Goal: Task Accomplishment & Management: Use online tool/utility

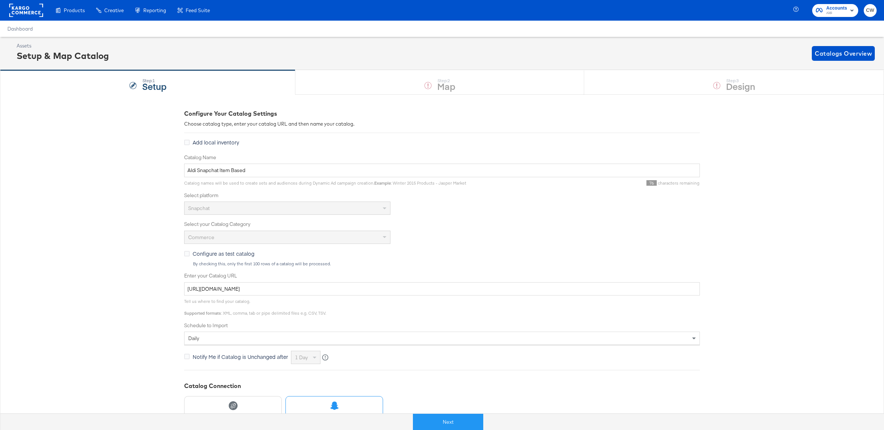
click at [837, 12] on span "Aldi" at bounding box center [836, 13] width 21 height 6
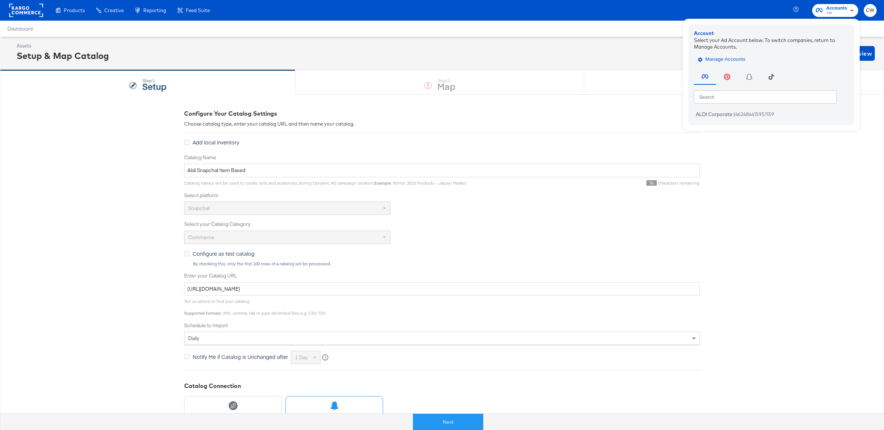
click at [732, 56] on span "Manage Accounts" at bounding box center [722, 59] width 46 height 8
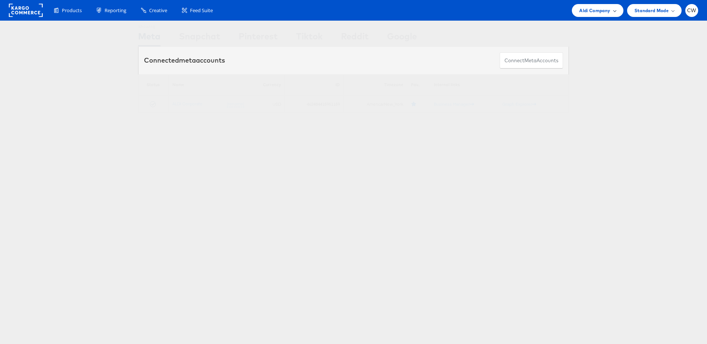
click at [606, 14] on span "Aldi Company" at bounding box center [594, 11] width 31 height 8
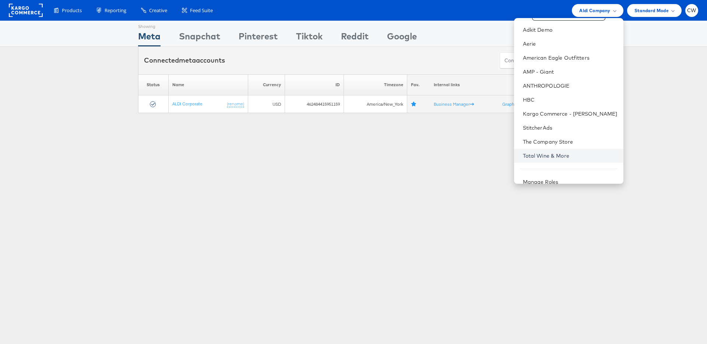
click at [556, 154] on link "Total Wine & More" at bounding box center [570, 155] width 95 height 7
click at [556, 154] on link "Total Wine & More" at bounding box center [570, 157] width 95 height 7
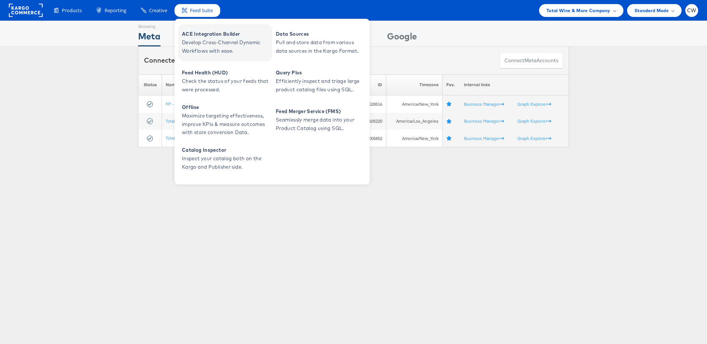
click at [225, 43] on span "Develop Cross-Channel Dynamic Workflows with ease." at bounding box center [226, 46] width 88 height 17
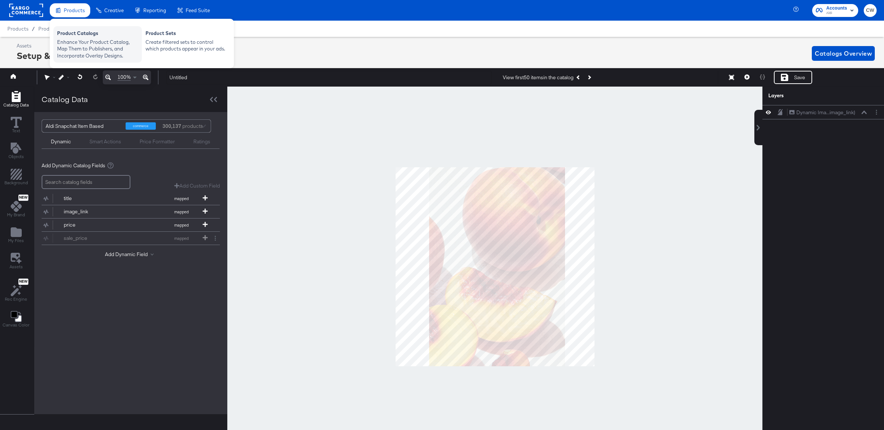
click at [86, 35] on div "Product Catalogs" at bounding box center [97, 34] width 81 height 9
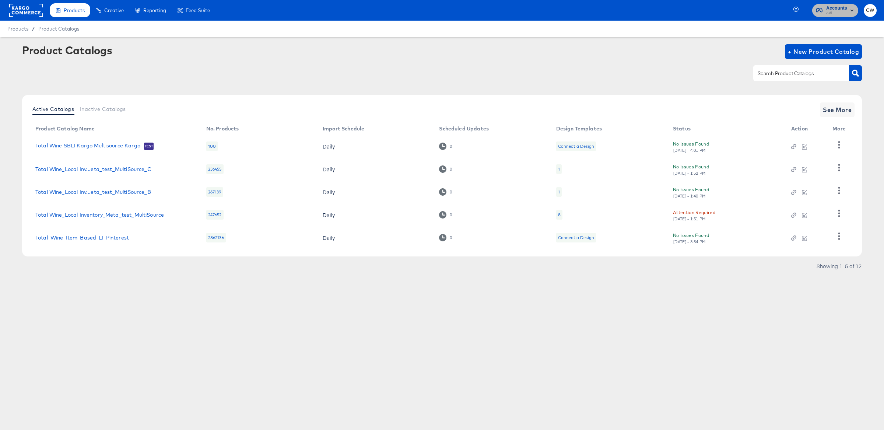
click at [822, 10] on span "Accounts Aldi" at bounding box center [834, 10] width 39 height 12
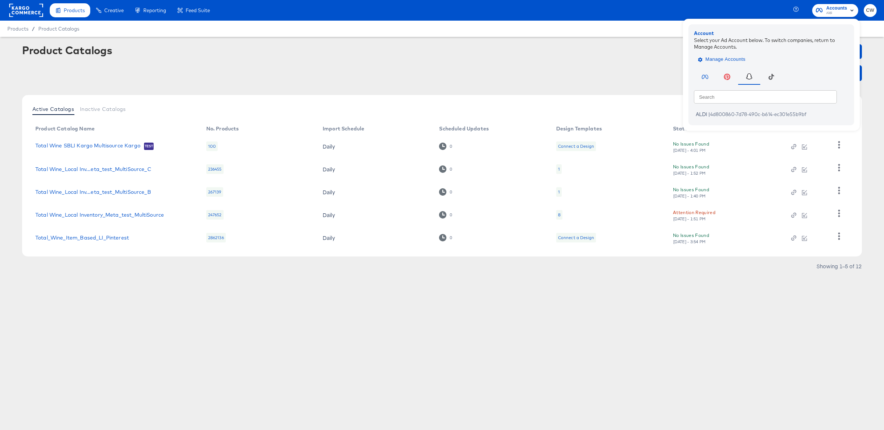
click at [726, 56] on span "Manage Accounts" at bounding box center [722, 59] width 46 height 8
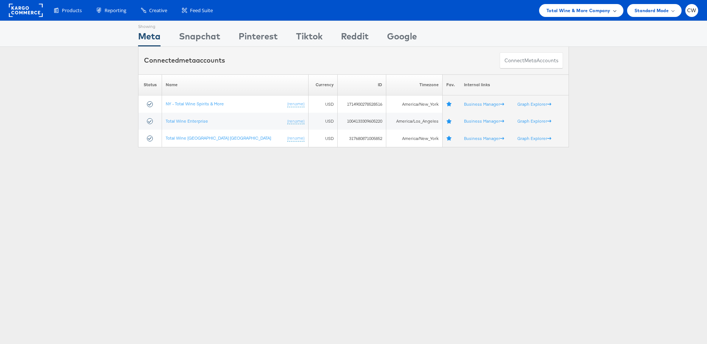
click at [595, 16] on div "Total Wine & More Company" at bounding box center [581, 10] width 84 height 13
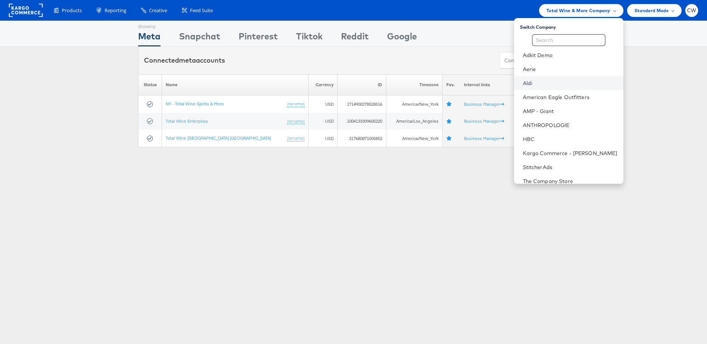
click at [554, 81] on link "Aldi" at bounding box center [570, 83] width 95 height 7
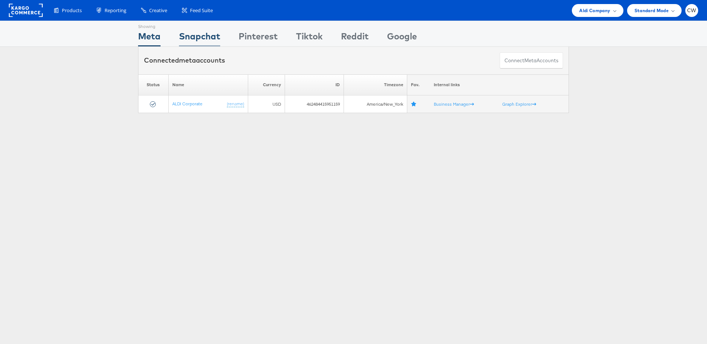
click at [191, 37] on div "Snapchat" at bounding box center [199, 38] width 41 height 17
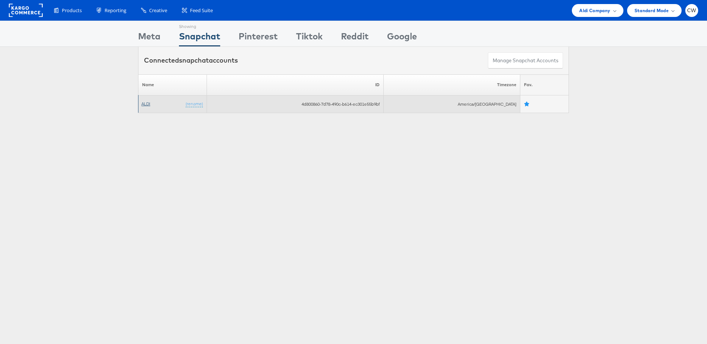
click at [145, 105] on link "ALDI" at bounding box center [145, 104] width 9 height 6
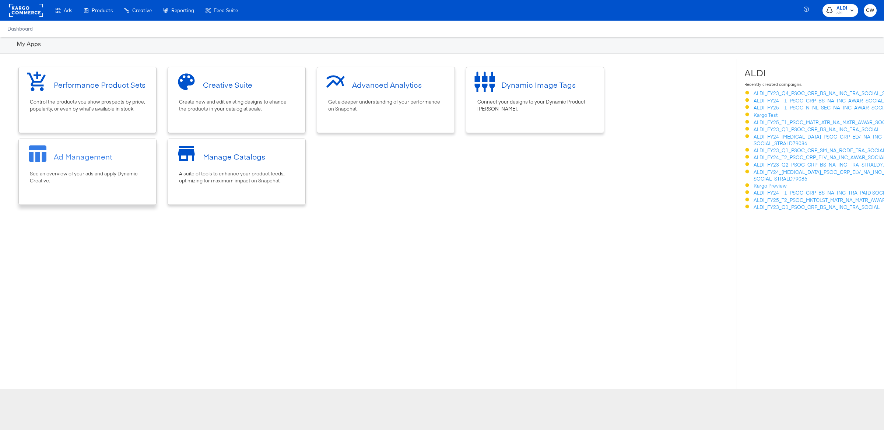
click at [100, 189] on div "Ad Management See an overview of your ads and apply Dynamic Creative." at bounding box center [87, 171] width 138 height 66
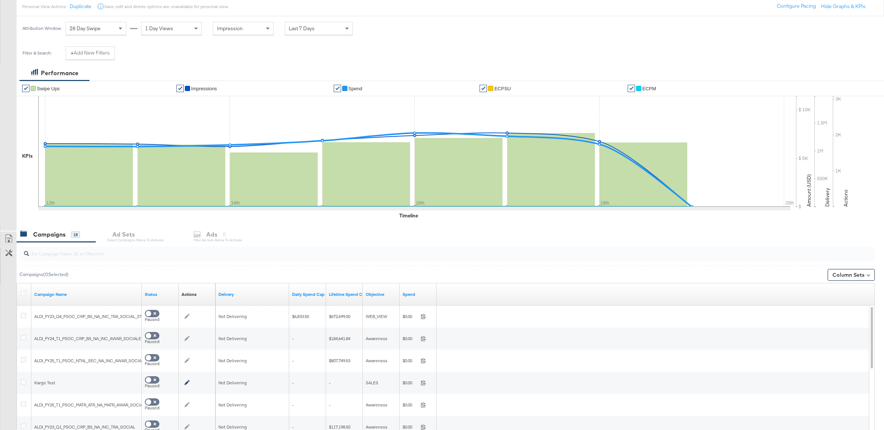
scroll to position [116, 0]
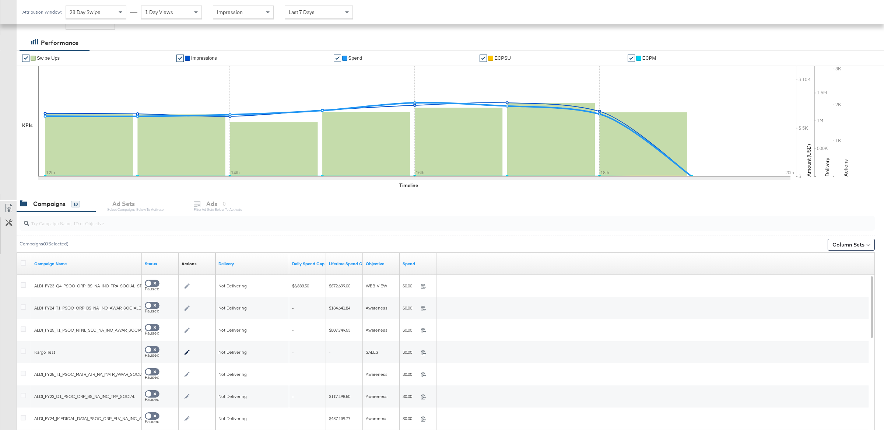
click at [219, 229] on div at bounding box center [447, 223] width 855 height 15
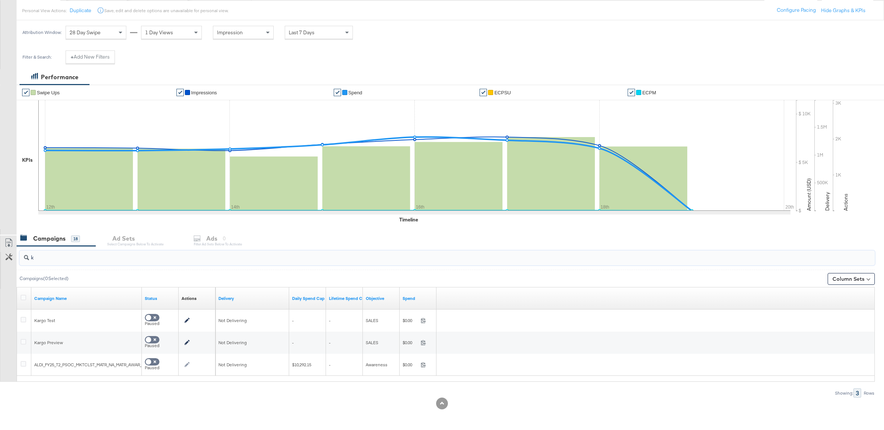
scroll to position [60, 0]
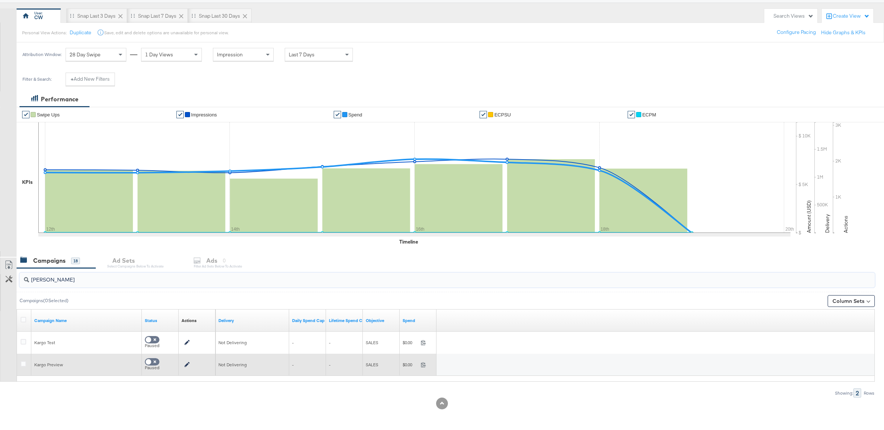
type input "[PERSON_NAME]"
click at [25, 359] on div at bounding box center [25, 364] width 14 height 13
click at [25, 366] on icon at bounding box center [24, 364] width 6 height 6
click at [0, 0] on input "checkbox" at bounding box center [0, 0] width 0 height 0
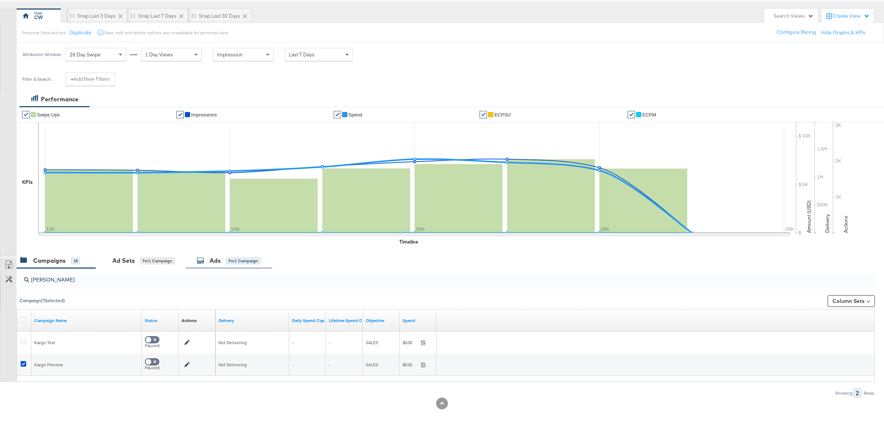
click at [260, 264] on div "Ads for 1 Campaign" at bounding box center [229, 261] width 87 height 16
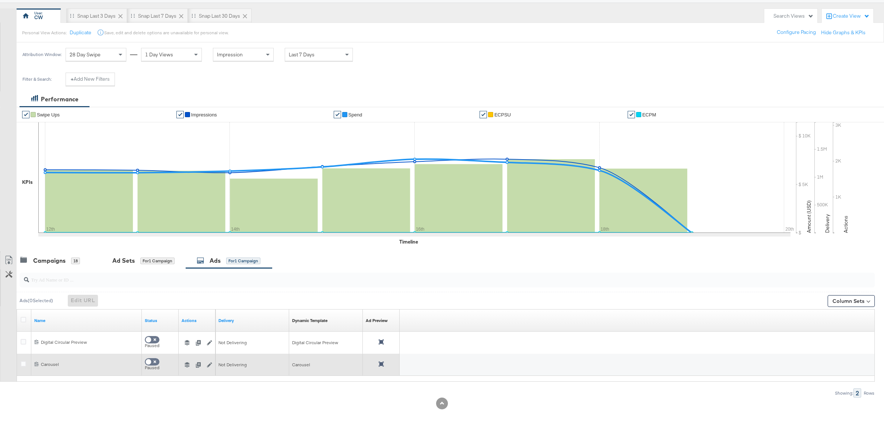
click at [380, 364] on icon at bounding box center [380, 363] width 5 height 5
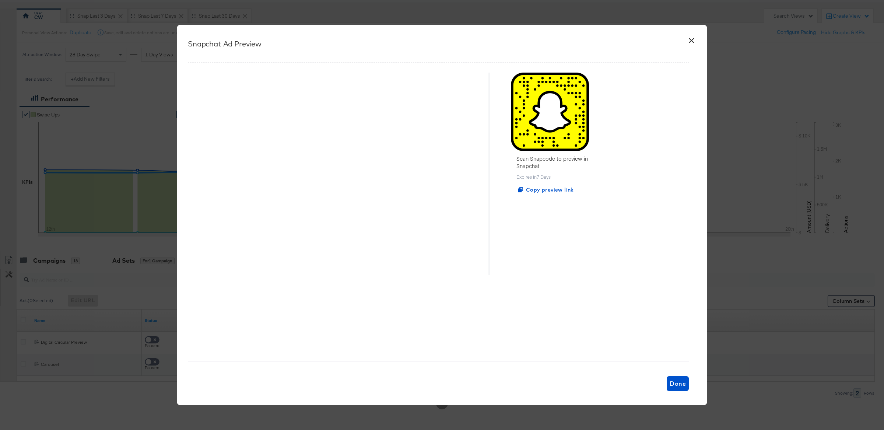
scroll to position [56, 0]
click at [692, 42] on button "×" at bounding box center [690, 38] width 13 height 13
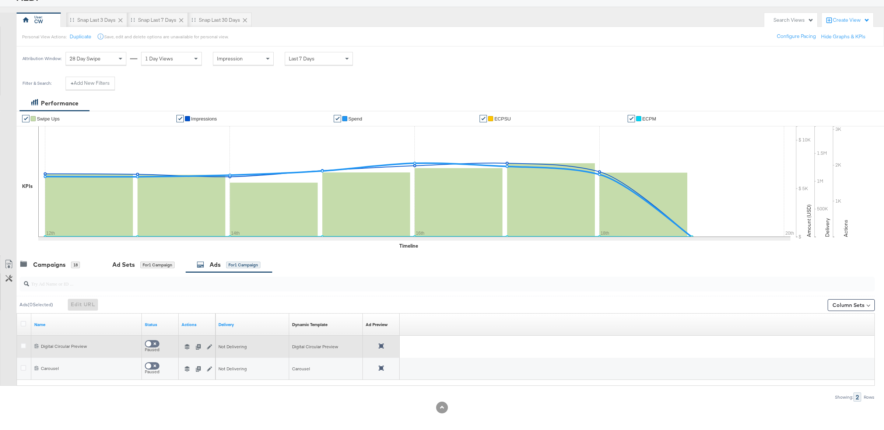
click at [382, 346] on icon at bounding box center [380, 345] width 5 height 5
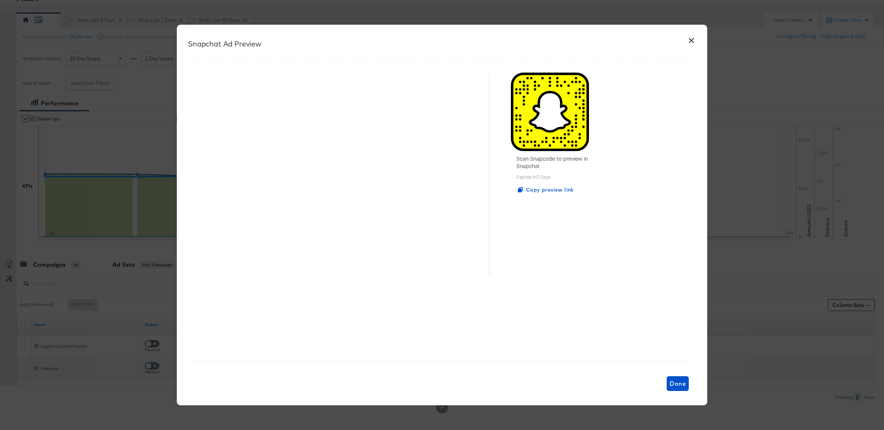
click at [694, 39] on button "×" at bounding box center [690, 38] width 13 height 13
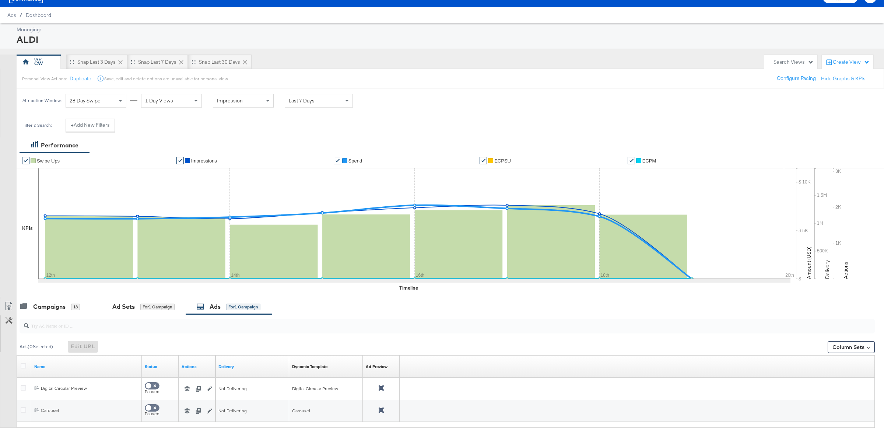
scroll to position [13, 0]
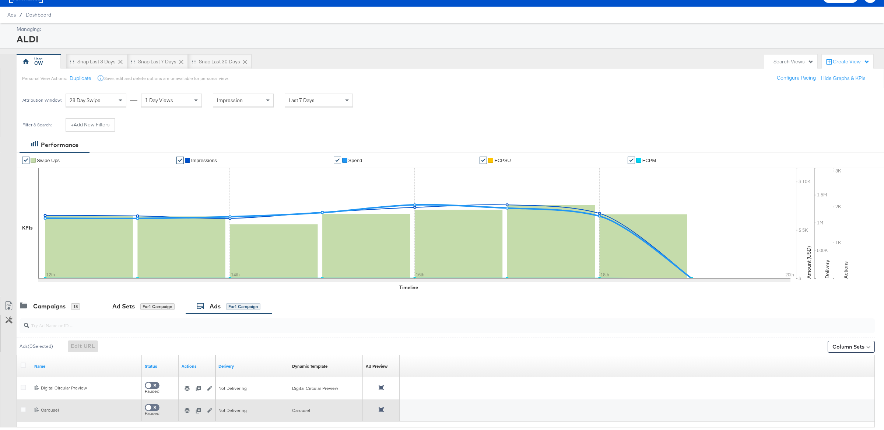
click at [381, 412] on icon at bounding box center [380, 409] width 5 height 5
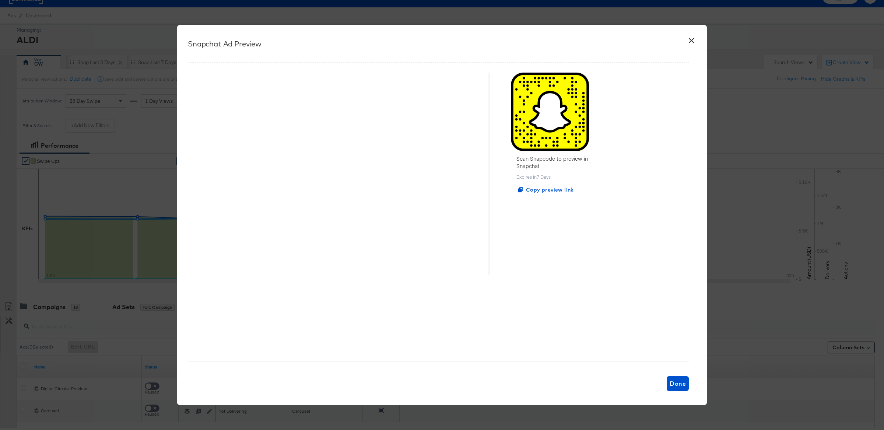
click at [691, 40] on button "×" at bounding box center [690, 38] width 13 height 13
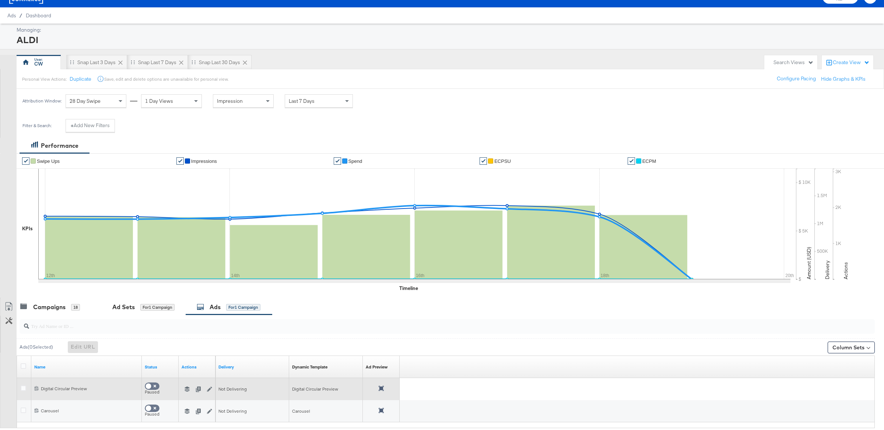
click at [384, 390] on div at bounding box center [381, 388] width 31 height 7
click at [380, 388] on icon at bounding box center [380, 387] width 5 height 5
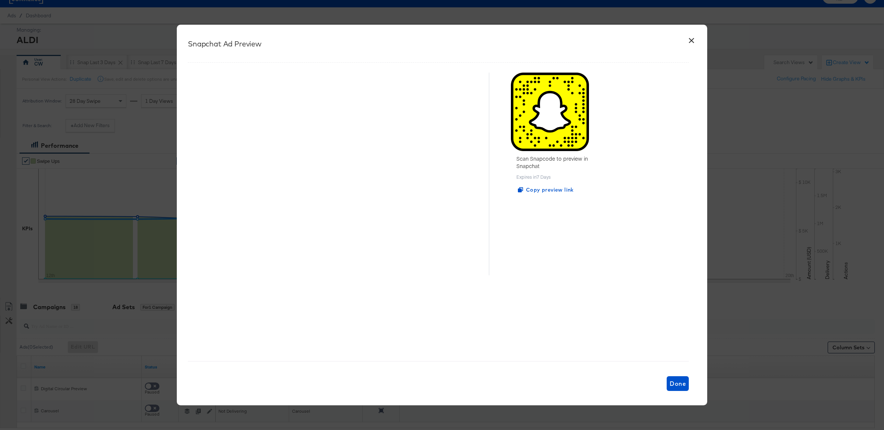
click at [690, 40] on button "×" at bounding box center [690, 38] width 13 height 13
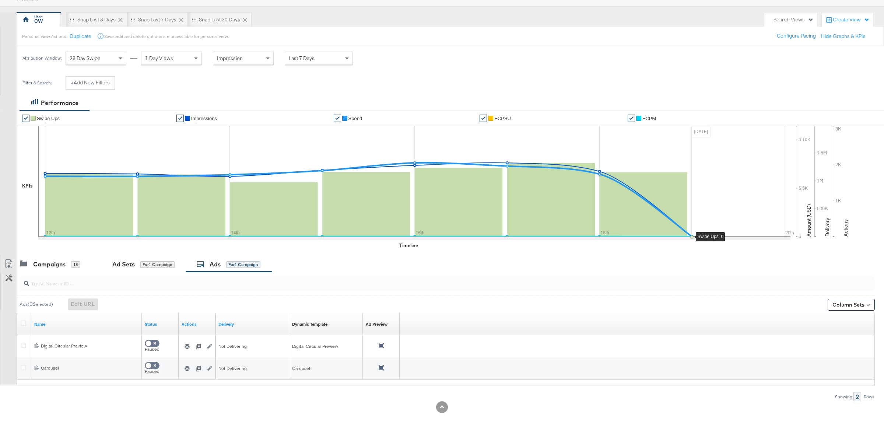
scroll to position [60, 0]
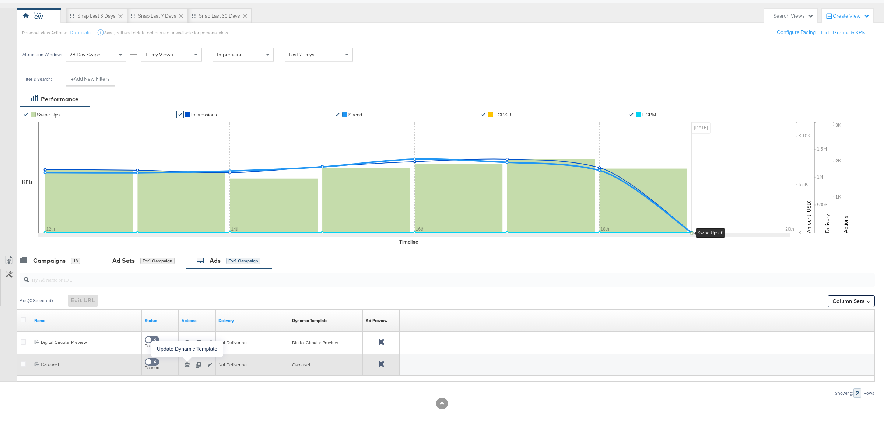
click at [189, 364] on icon "button" at bounding box center [186, 364] width 5 height 5
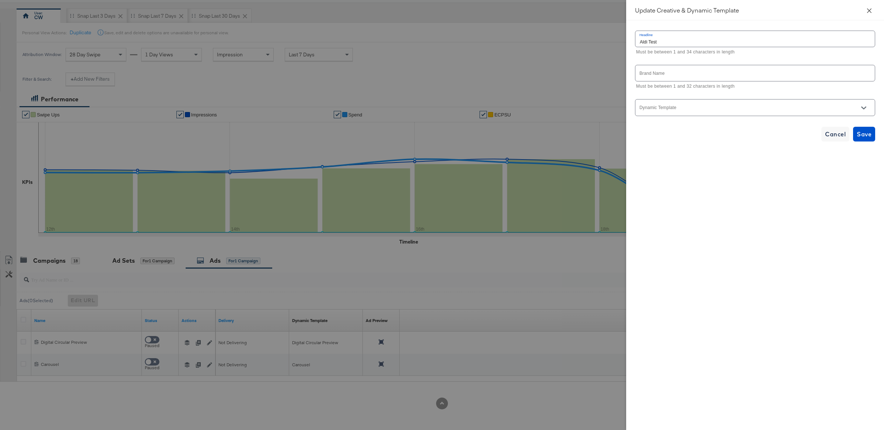
click at [873, 10] on button "Close" at bounding box center [869, 10] width 21 height 21
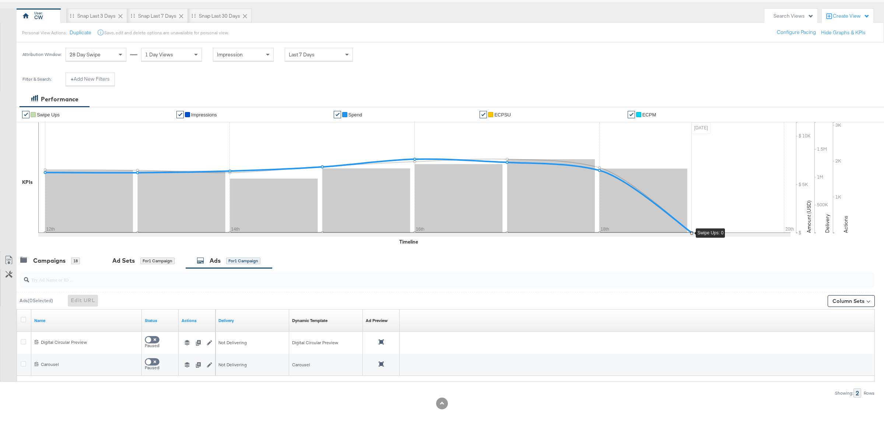
scroll to position [0, 0]
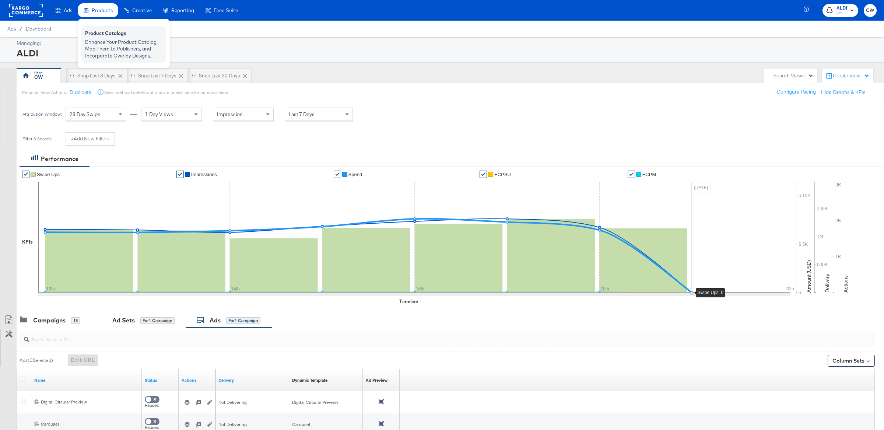
click at [119, 43] on div "Enhance Your Product Catalog, Map Them to Publishers, and Incorporate Overlay D…" at bounding box center [123, 49] width 77 height 21
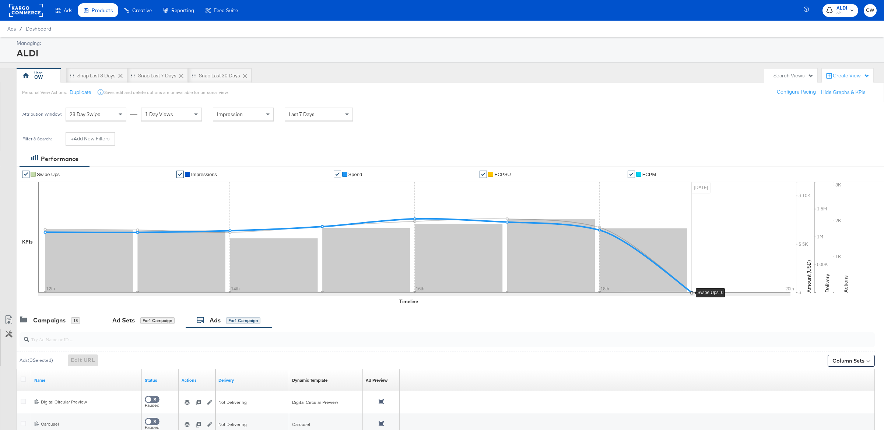
scroll to position [60, 0]
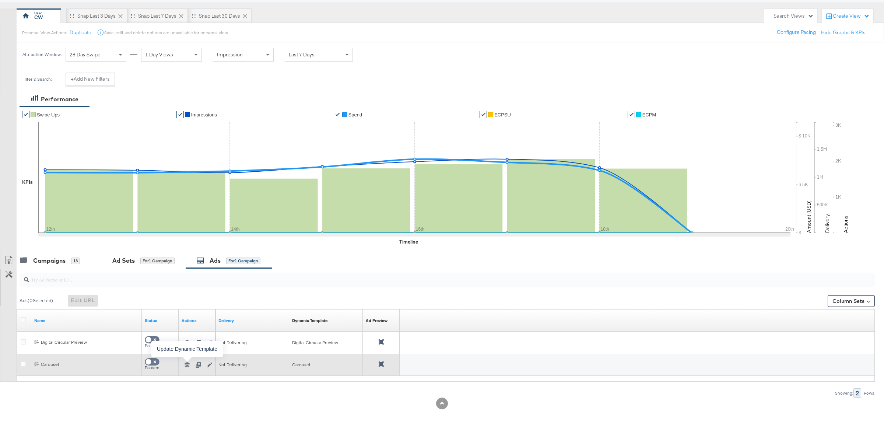
click at [184, 363] on icon "button" at bounding box center [186, 364] width 5 height 5
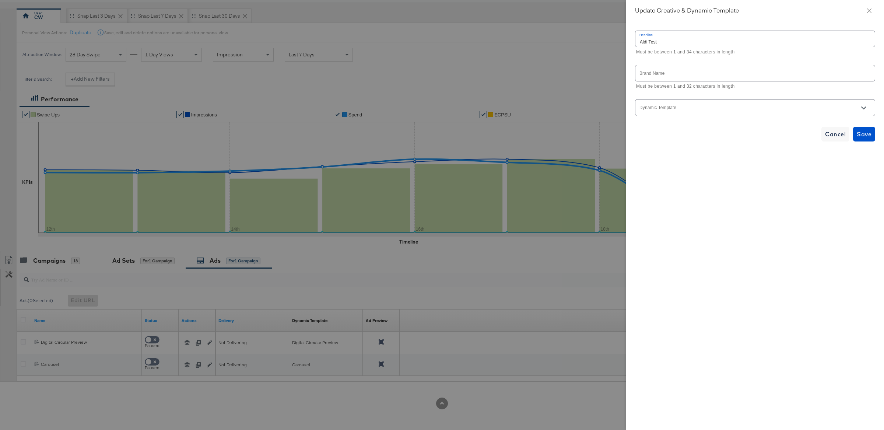
click at [747, 110] on input "Dynamic Template" at bounding box center [749, 110] width 222 height 8
click at [679, 135] on li "Aldi DC" at bounding box center [754, 139] width 239 height 12
type input "Aldi DC"
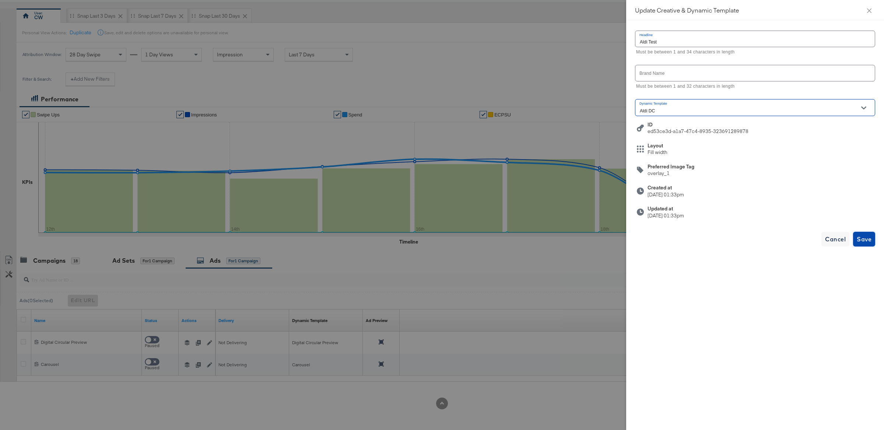
click at [866, 237] on span "Save" at bounding box center [863, 239] width 15 height 10
click at [869, 11] on icon "close" at bounding box center [869, 11] width 6 height 6
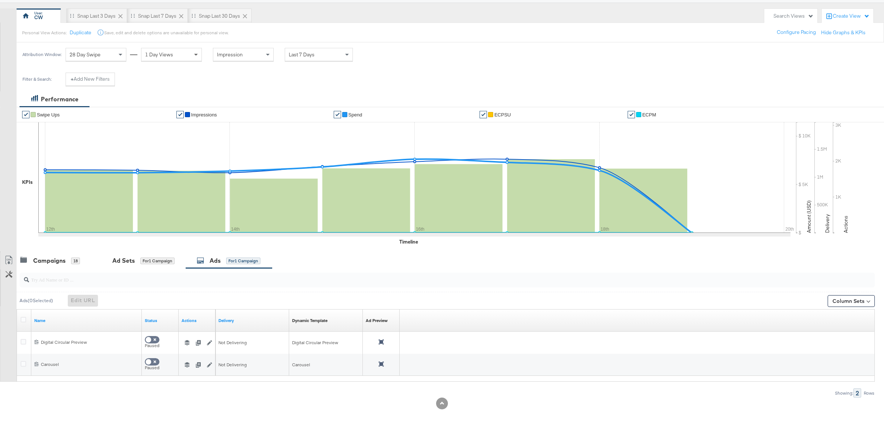
scroll to position [0, 0]
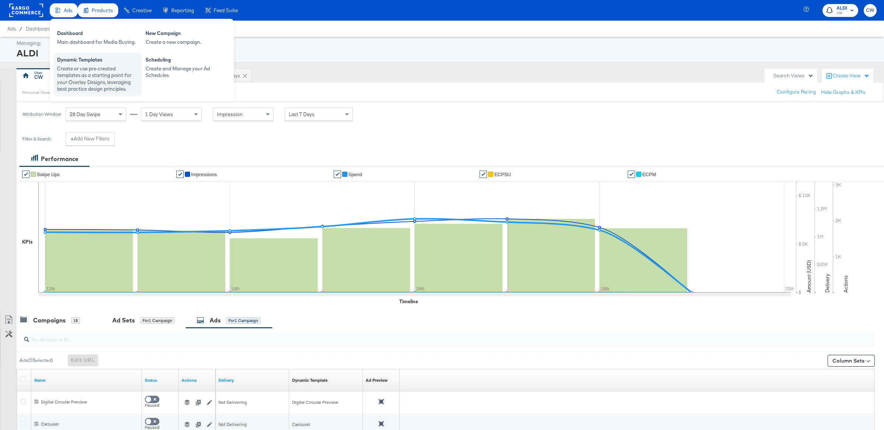
click at [80, 78] on div "Create or use pre-created templates as a starting point for your Overlay Design…" at bounding box center [97, 78] width 81 height 27
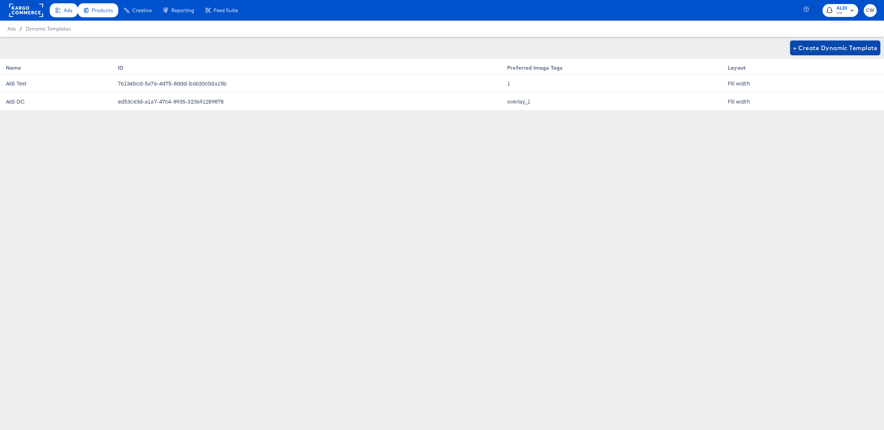
click at [810, 46] on span "+ Create Dynamic Template" at bounding box center [835, 48] width 84 height 10
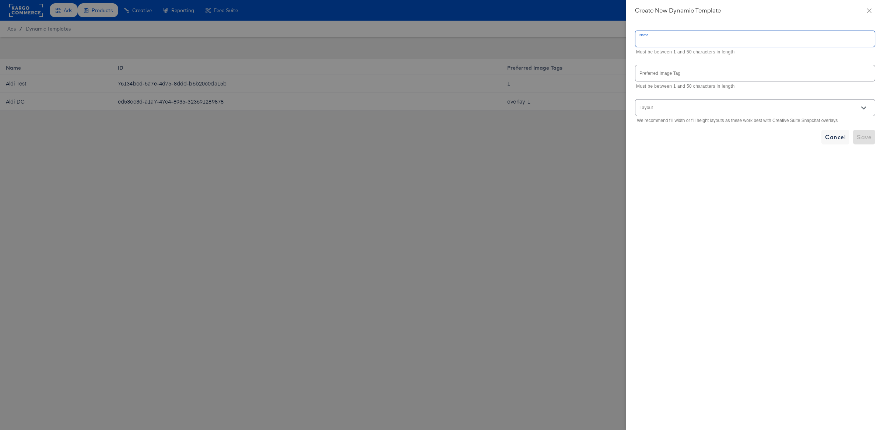
click at [735, 42] on input "text" at bounding box center [754, 39] width 239 height 16
type input "Aldi Carousel v2"
click at [719, 76] on input "text" at bounding box center [754, 73] width 239 height 16
drag, startPoint x: 718, startPoint y: 102, endPoint x: 717, endPoint y: 105, distance: 3.8
click at [717, 105] on div at bounding box center [755, 107] width 240 height 17
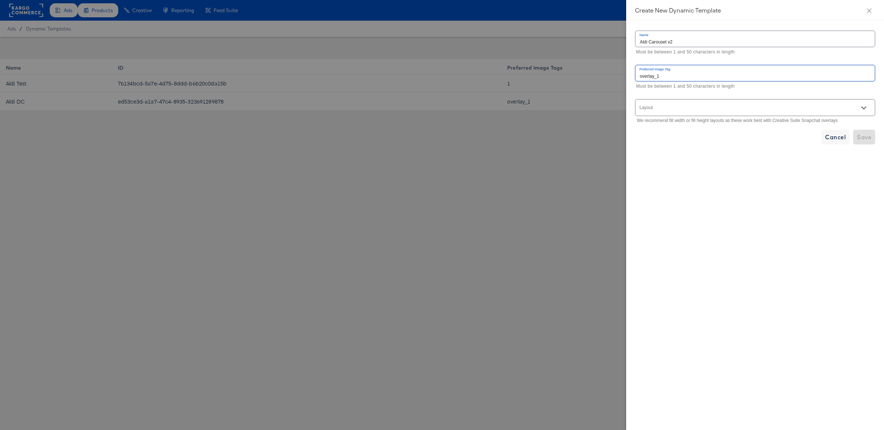
type input "overlay_1"
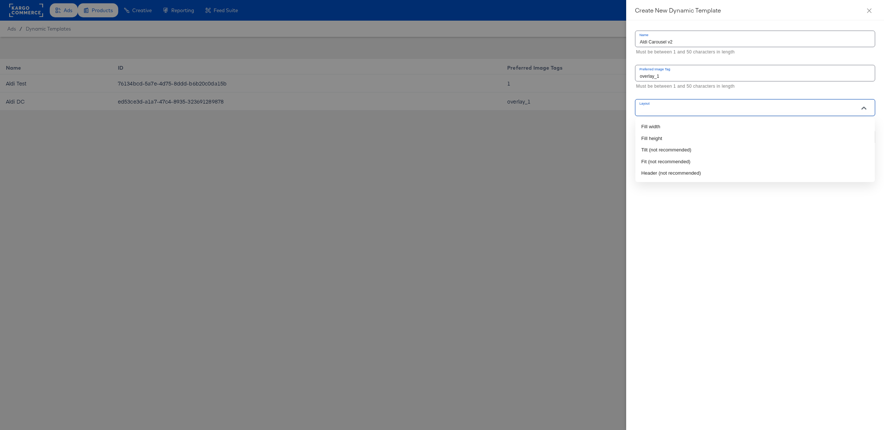
click at [718, 107] on input "Layout" at bounding box center [744, 110] width 212 height 8
click at [807, 128] on li "Fill width" at bounding box center [754, 127] width 239 height 12
type input "Fill width"
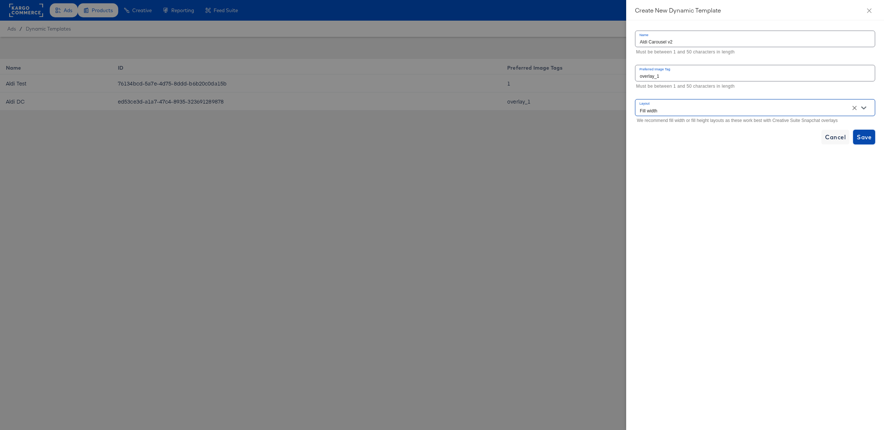
click at [861, 139] on span "Save" at bounding box center [863, 137] width 15 height 10
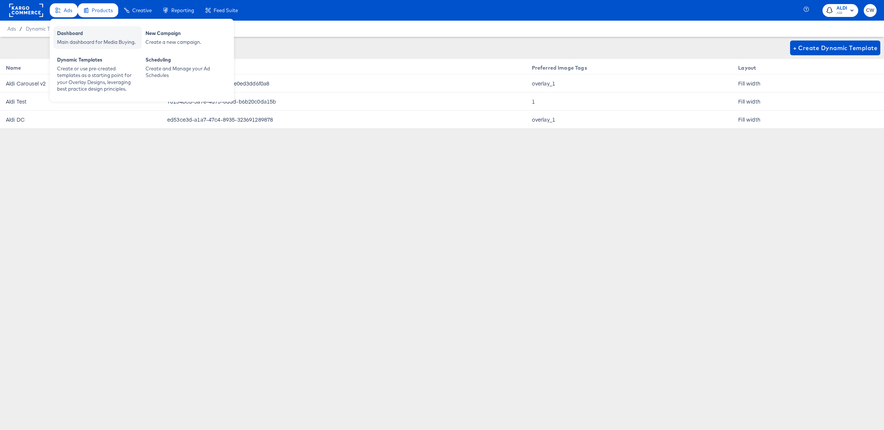
click at [73, 35] on div "Dashboard" at bounding box center [97, 34] width 81 height 9
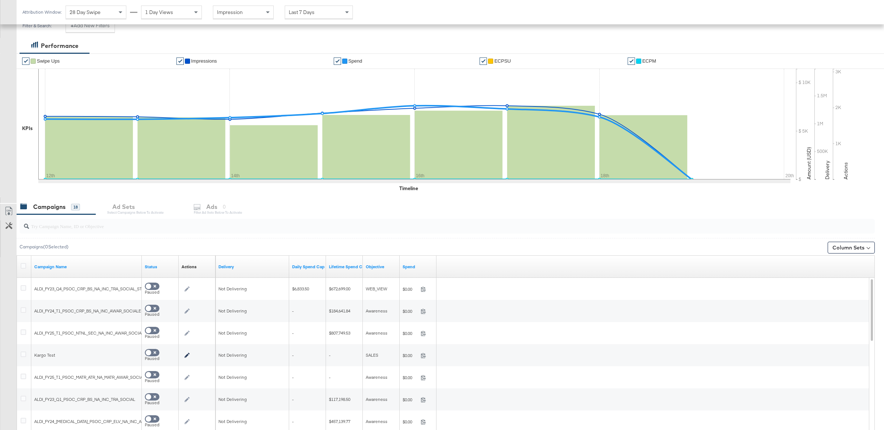
scroll to position [170, 0]
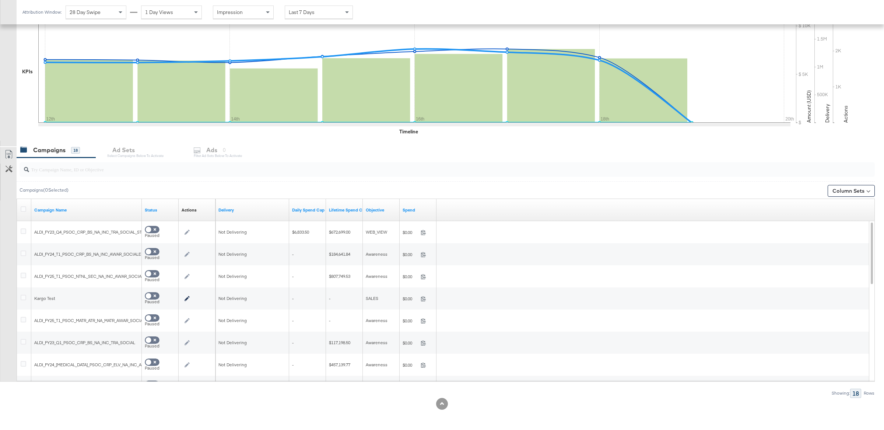
click at [161, 167] on input "search" at bounding box center [411, 166] width 765 height 14
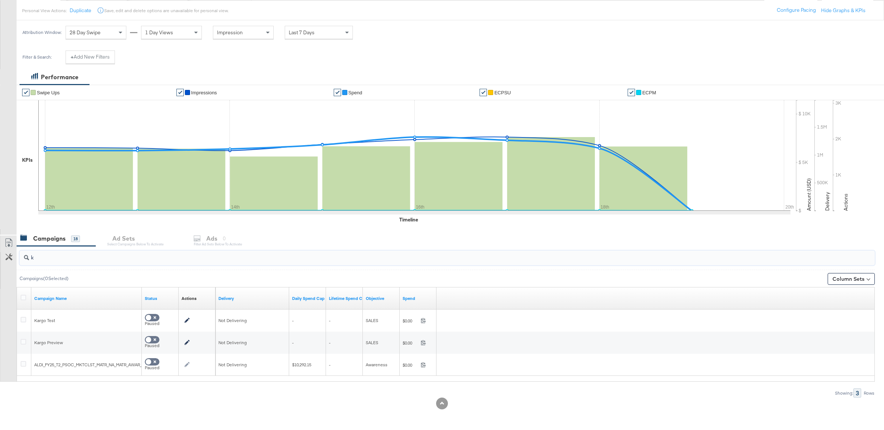
scroll to position [60, 0]
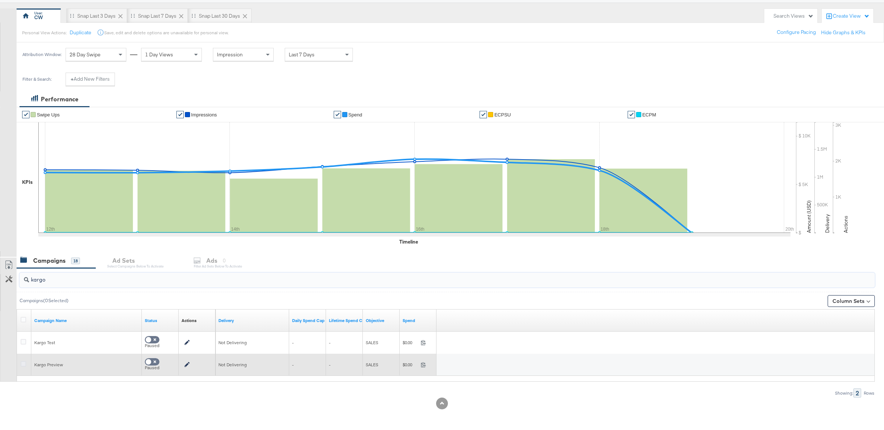
type input "kargo"
click at [24, 363] on icon at bounding box center [24, 364] width 6 height 6
click at [0, 0] on input "checkbox" at bounding box center [0, 0] width 0 height 0
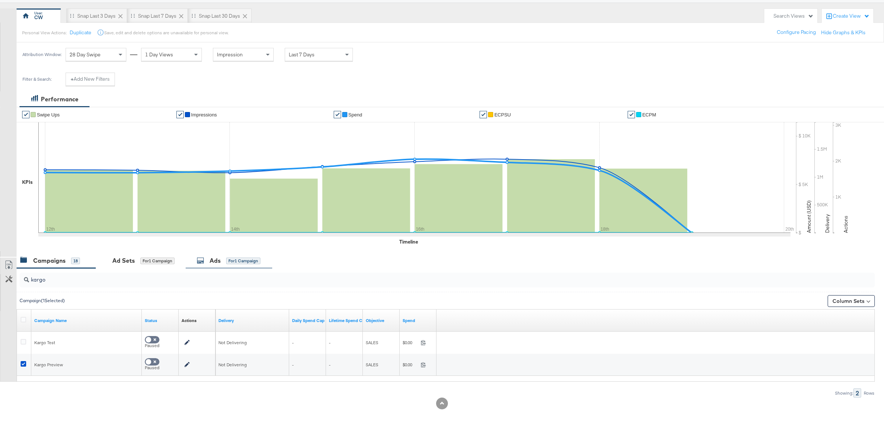
click at [214, 264] on div "Ads" at bounding box center [214, 260] width 11 height 8
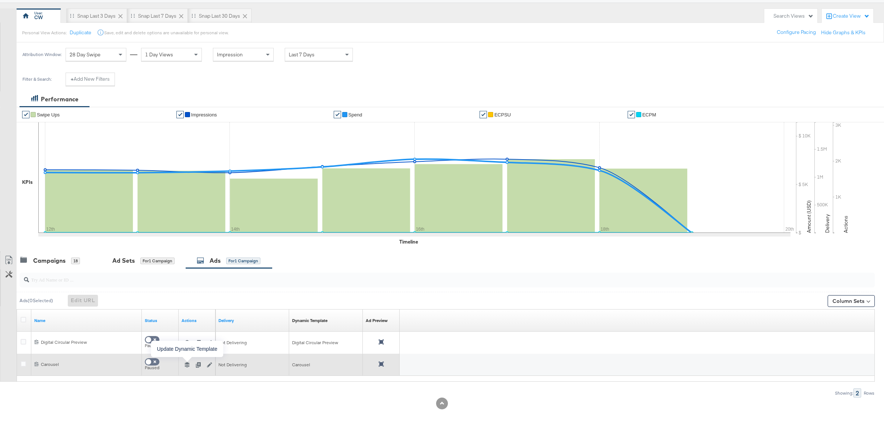
click at [187, 364] on icon "button" at bounding box center [186, 364] width 5 height 5
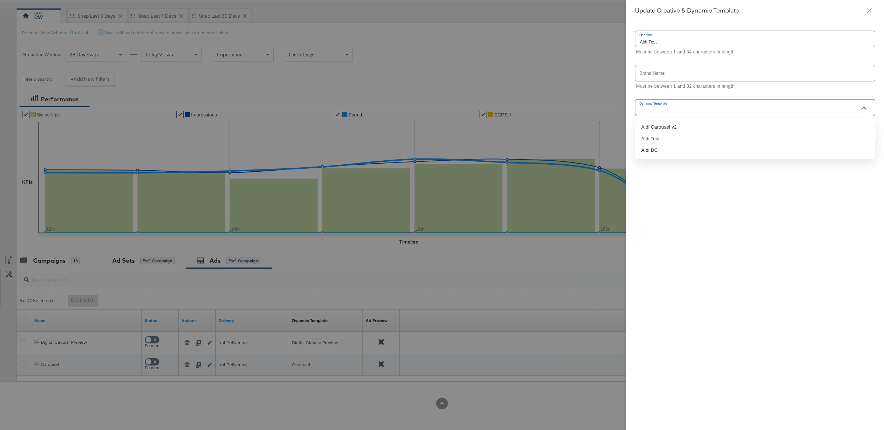
click at [728, 110] on input "Dynamic Template" at bounding box center [749, 110] width 222 height 8
click at [704, 124] on li "Aldi Carousel v2" at bounding box center [754, 127] width 239 height 12
type input "Aldi Carousel v2"
click at [686, 74] on input "text" at bounding box center [754, 73] width 239 height 16
type input "l"
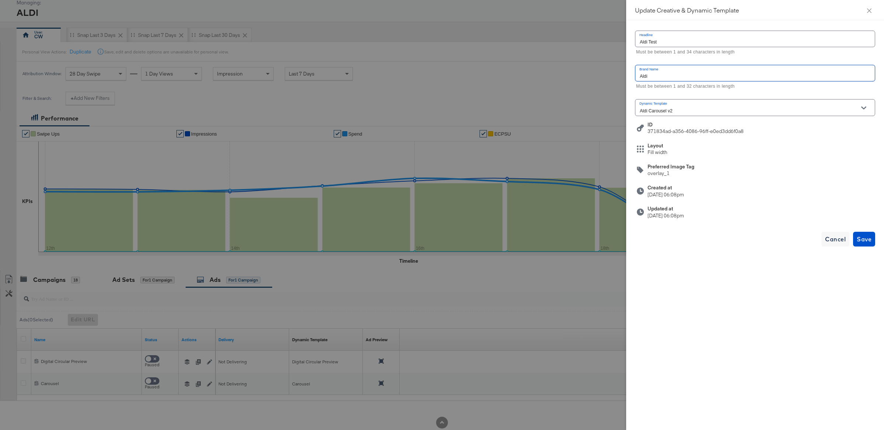
scroll to position [25, 0]
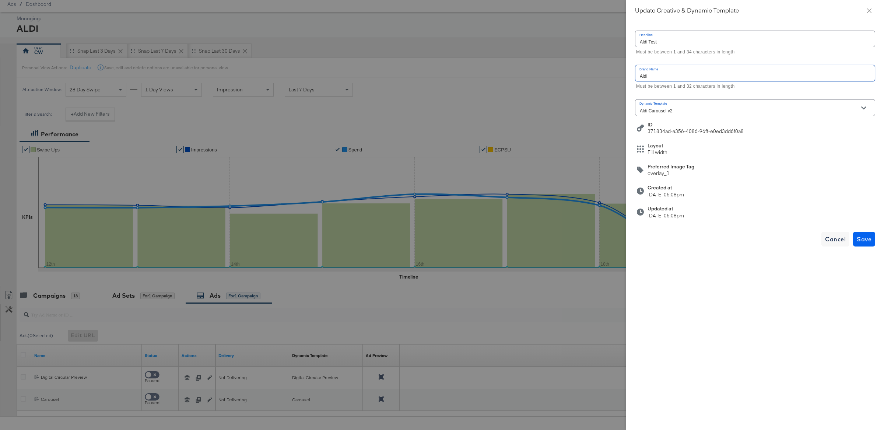
type input "Aldi"
click at [861, 243] on span "Save" at bounding box center [863, 239] width 15 height 10
click at [867, 14] on button "Close" at bounding box center [869, 10] width 21 height 21
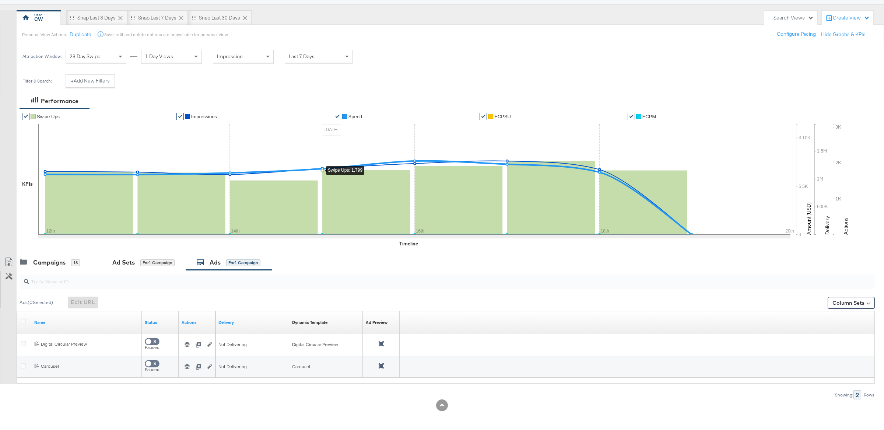
scroll to position [60, 0]
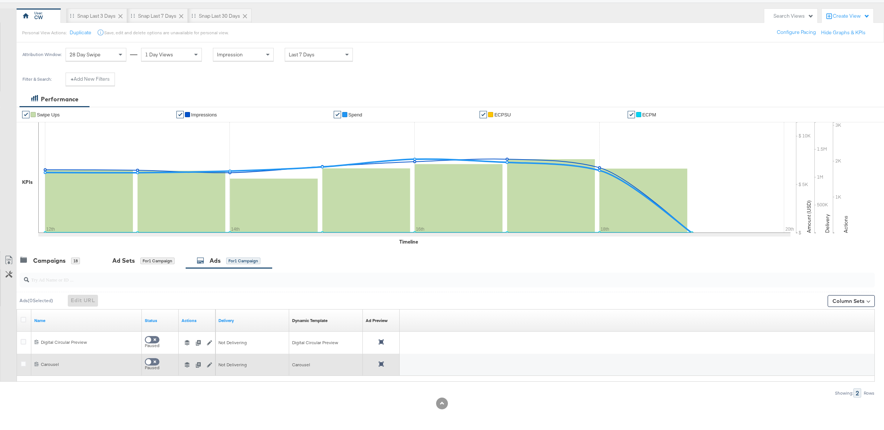
click at [385, 364] on div at bounding box center [381, 364] width 31 height 7
click at [383, 364] on icon at bounding box center [380, 363] width 5 height 5
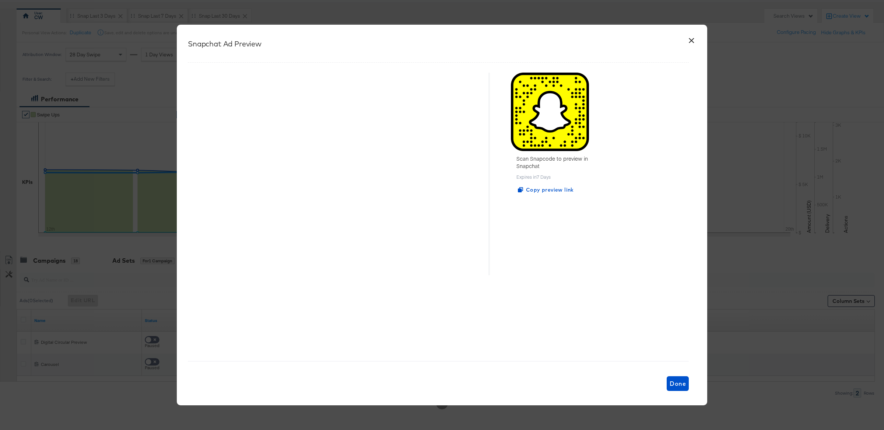
click at [694, 39] on button "×" at bounding box center [690, 38] width 13 height 13
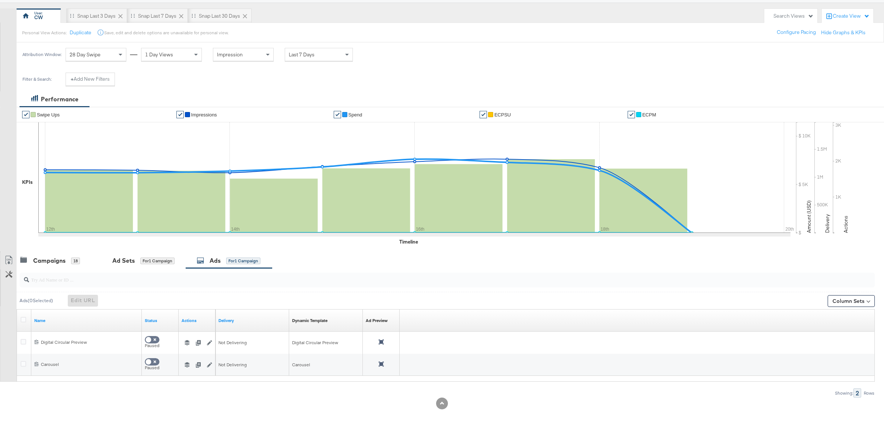
scroll to position [0, 0]
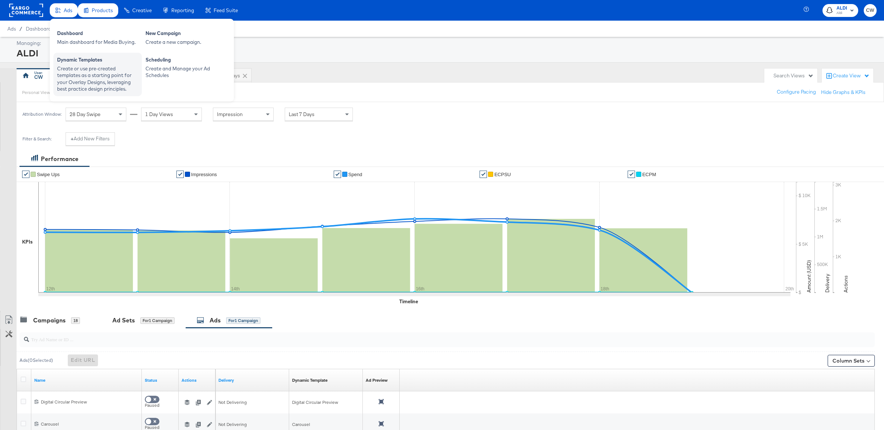
click at [90, 70] on div "Create or use pre-created templates as a starting point for your Overlay Design…" at bounding box center [97, 78] width 81 height 27
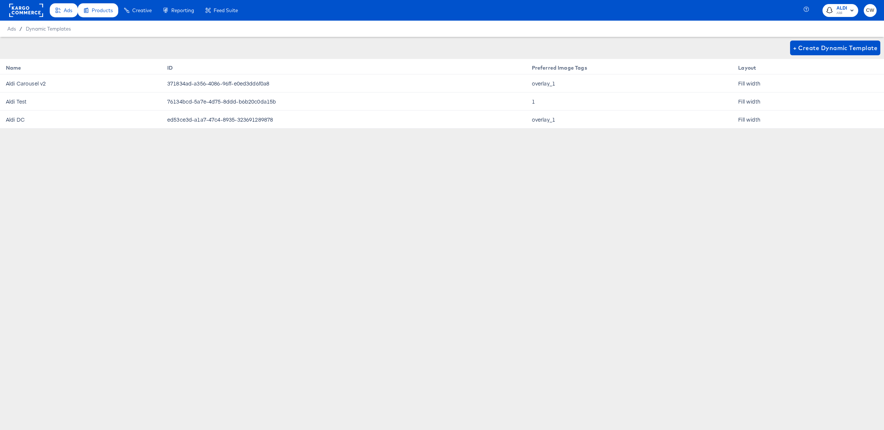
click at [582, 66] on th "Preferred Image Tags" at bounding box center [629, 66] width 207 height 15
click at [821, 50] on span "+ Create Dynamic Template" at bounding box center [835, 48] width 84 height 10
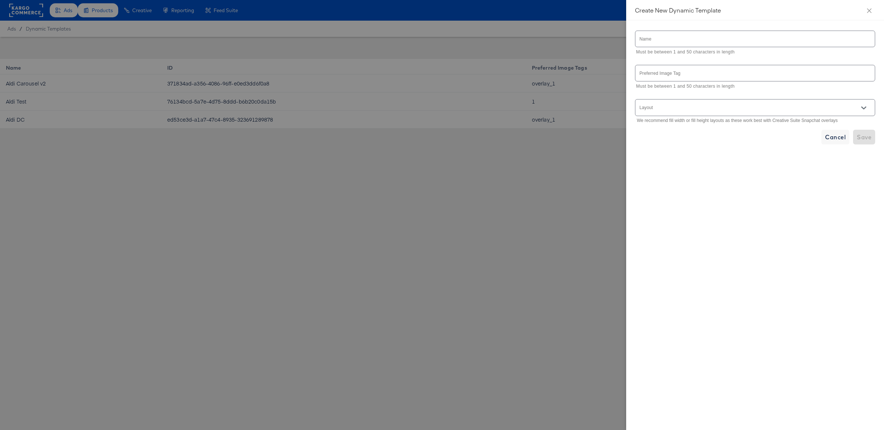
click at [675, 38] on input "text" at bounding box center [754, 39] width 239 height 16
type input "Aldi Test 2"
click at [693, 107] on input "Layout" at bounding box center [744, 110] width 212 height 8
click at [687, 125] on li "Fill width" at bounding box center [754, 127] width 239 height 12
type input "Fill width"
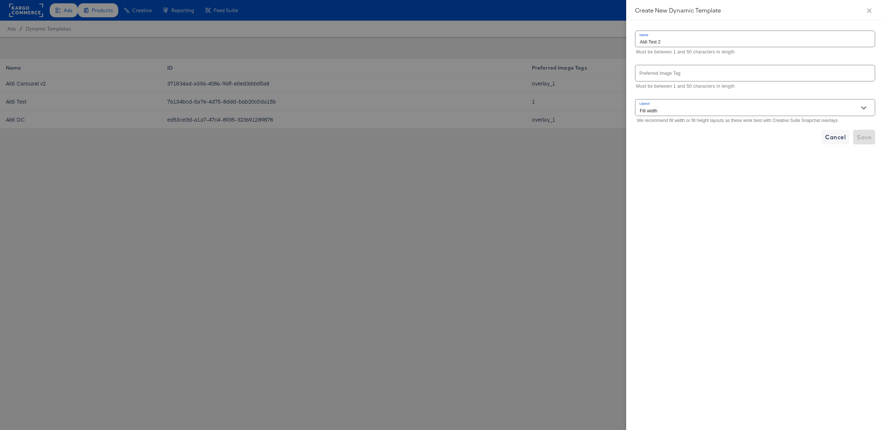
drag, startPoint x: 789, startPoint y: 131, endPoint x: 883, endPoint y: 146, distance: 95.0
click at [791, 131] on div "Cancel Save" at bounding box center [755, 137] width 240 height 15
click at [865, 142] on div "Cancel Save" at bounding box center [755, 137] width 240 height 15
drag, startPoint x: 871, startPoint y: 11, endPoint x: 867, endPoint y: 14, distance: 5.5
click at [871, 11] on icon "close" at bounding box center [869, 11] width 6 height 6
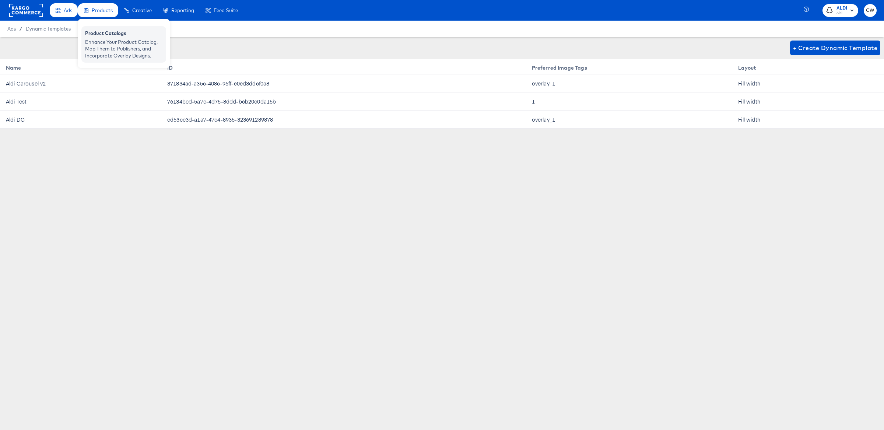
click at [111, 35] on div "Product Catalogs" at bounding box center [123, 34] width 77 height 9
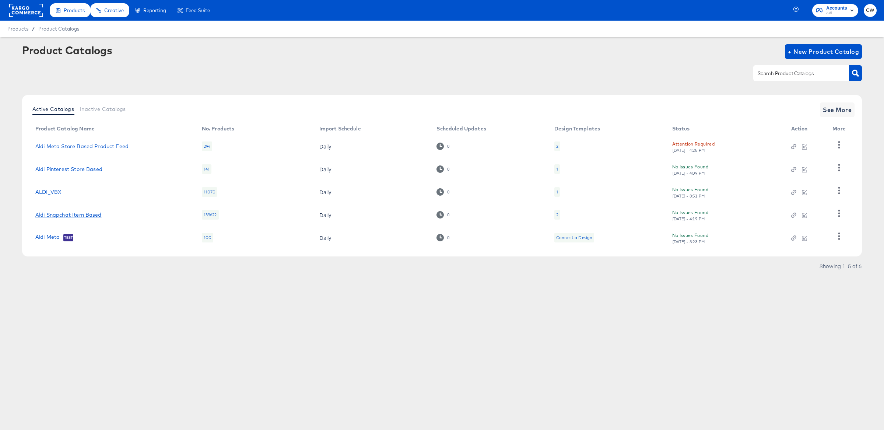
click at [75, 214] on link "Aldi Snapchat Item Based" at bounding box center [68, 215] width 66 height 6
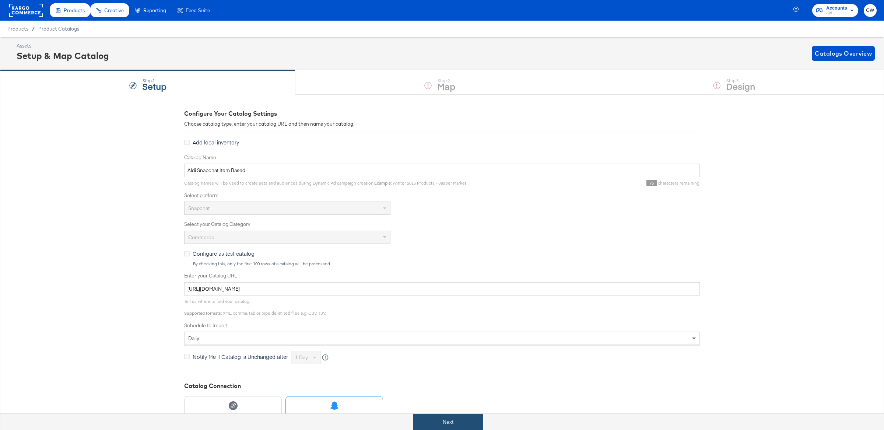
click at [471, 419] on button "Next" at bounding box center [448, 421] width 70 height 17
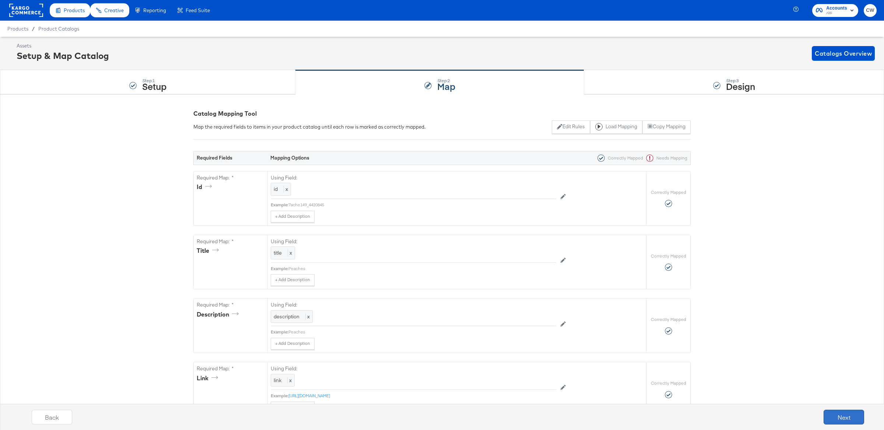
click at [836, 412] on button "Next" at bounding box center [843, 416] width 40 height 15
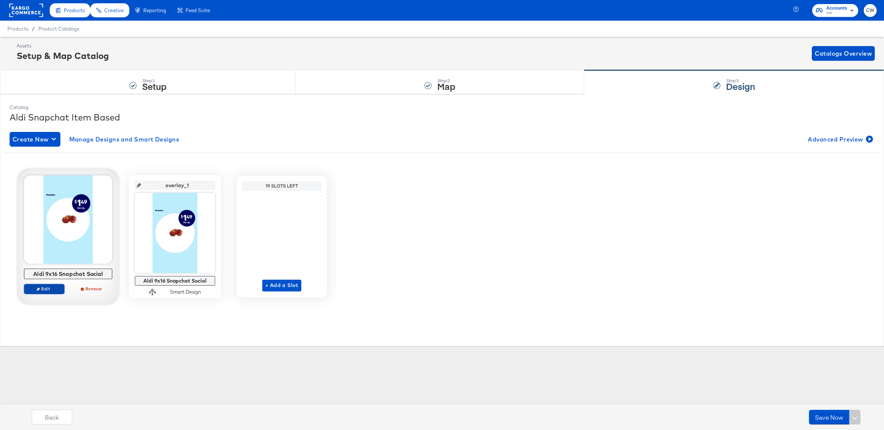
click at [43, 290] on span "Edit" at bounding box center [44, 289] width 34 height 6
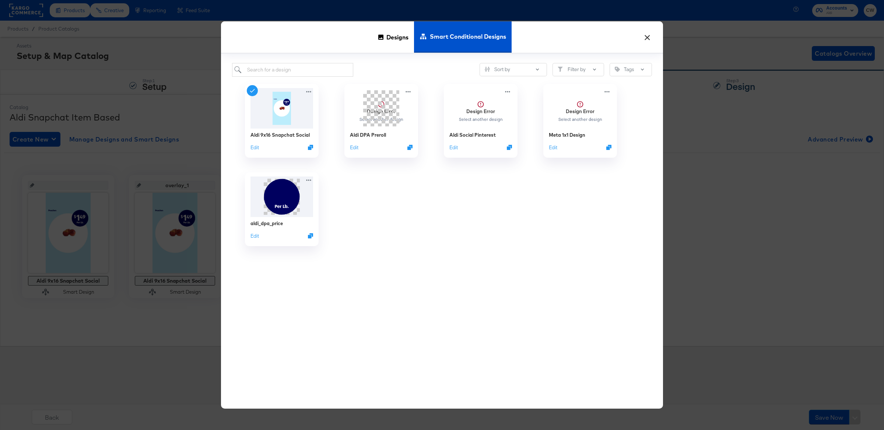
click at [650, 35] on button "×" at bounding box center [646, 35] width 13 height 13
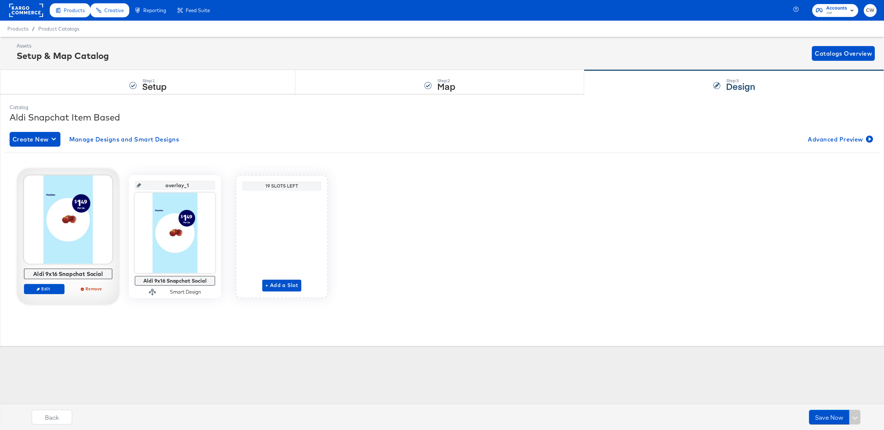
click at [65, 216] on div at bounding box center [68, 219] width 88 height 88
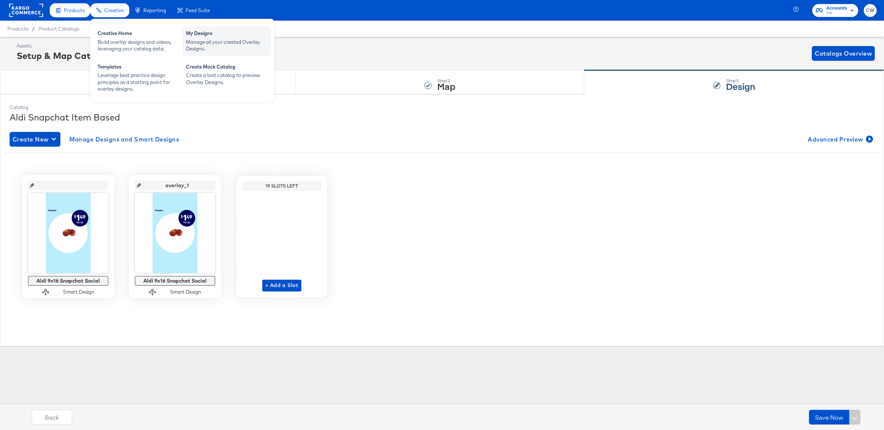
click at [215, 45] on div "Manage all your created Overlay Designs." at bounding box center [226, 46] width 81 height 14
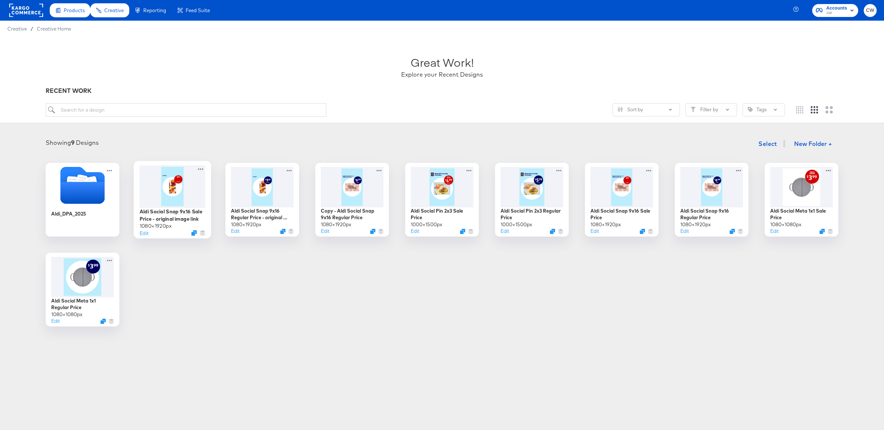
click at [182, 206] on div at bounding box center [173, 186] width 66 height 42
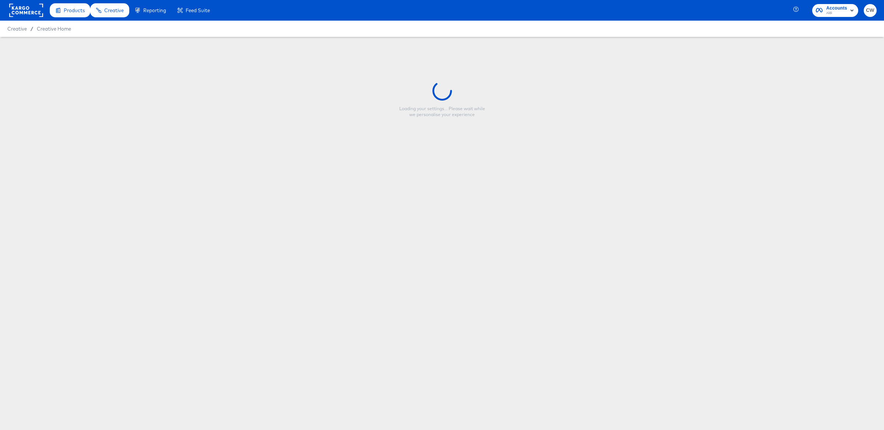
type input "Aldi Social Snap 9x16 Sale Price - original image link"
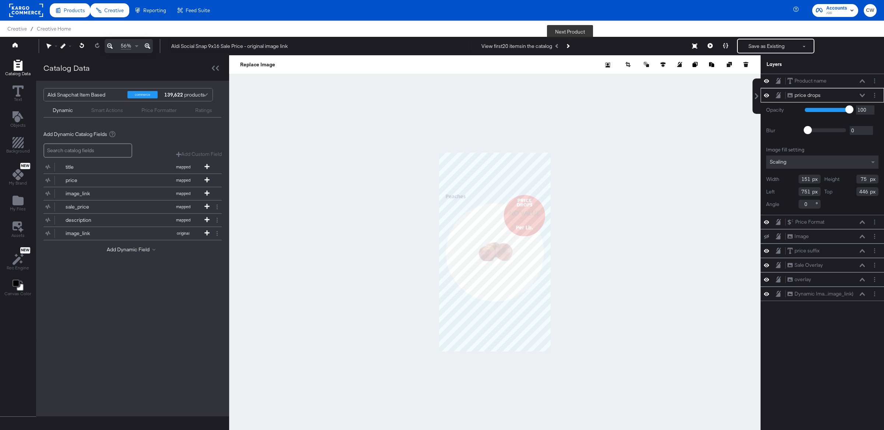
click at [572, 47] on button "Next Product" at bounding box center [567, 45] width 10 height 13
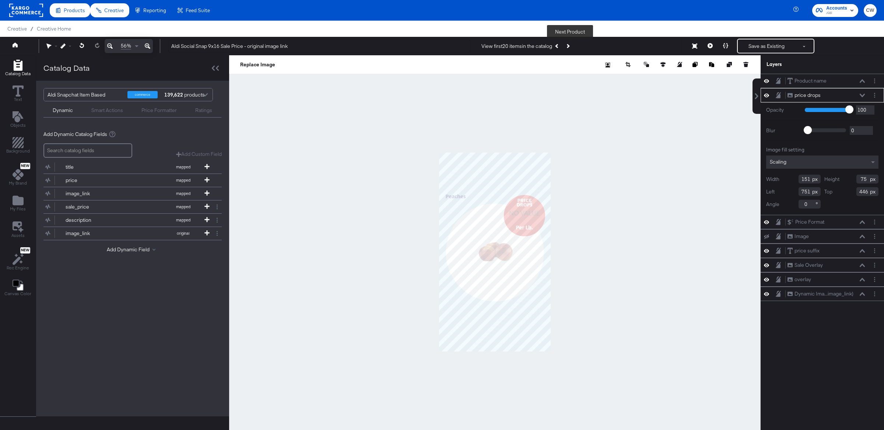
click at [572, 47] on button "Next Product" at bounding box center [567, 45] width 10 height 13
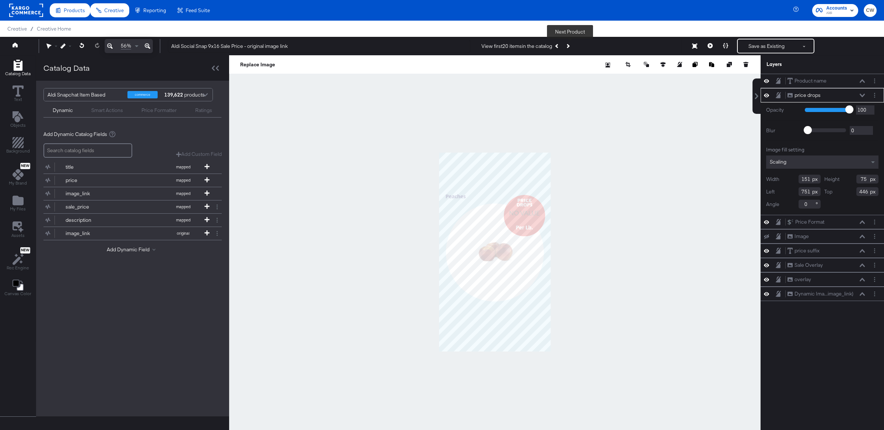
click at [572, 47] on button "Next Product" at bounding box center [567, 45] width 10 height 13
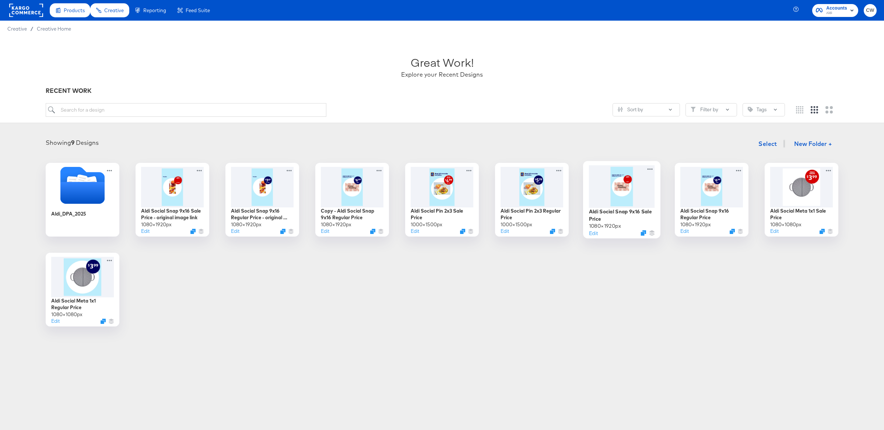
click at [606, 207] on div at bounding box center [622, 186] width 66 height 42
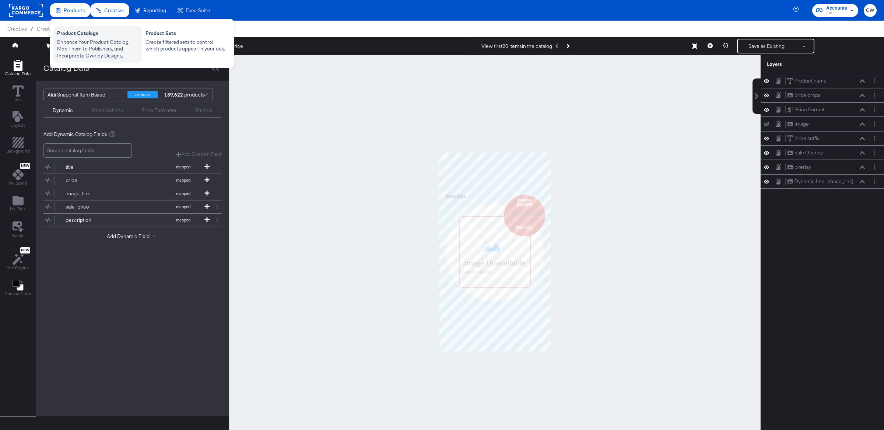
click at [89, 46] on div "Enhance Your Product Catalog, Map Them to Publishers, and Incorporate Overlay D…" at bounding box center [97, 49] width 81 height 21
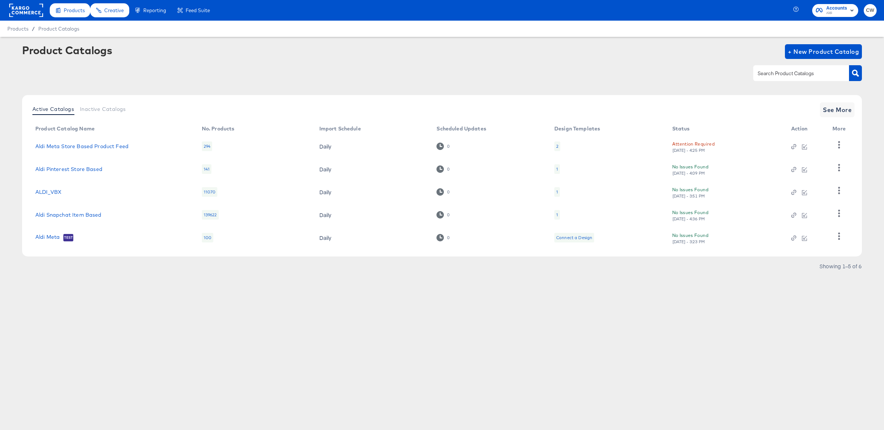
click at [135, 216] on div "Aldi Snapchat Item Based" at bounding box center [111, 215] width 152 height 6
click at [74, 212] on link "Aldi Snapchat Item Based" at bounding box center [68, 215] width 66 height 6
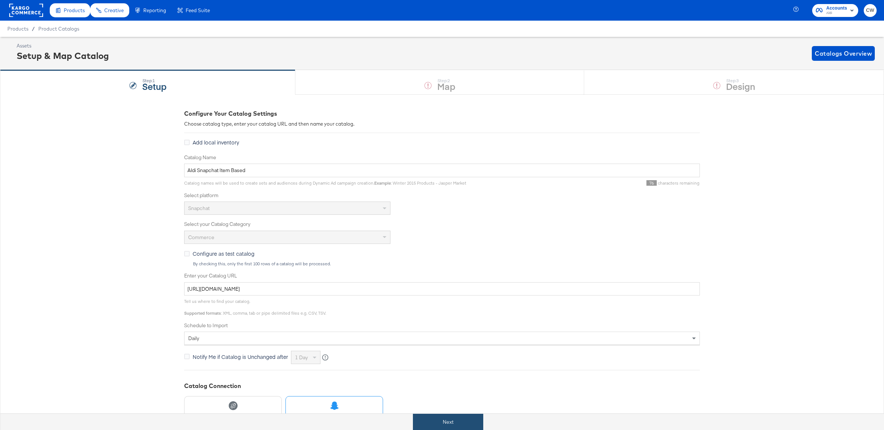
click at [461, 420] on button "Next" at bounding box center [448, 421] width 70 height 17
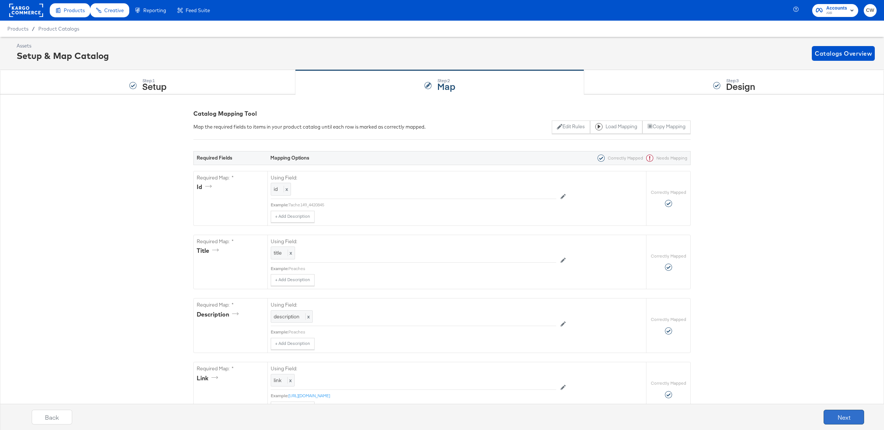
click at [845, 418] on button "Next" at bounding box center [843, 416] width 40 height 15
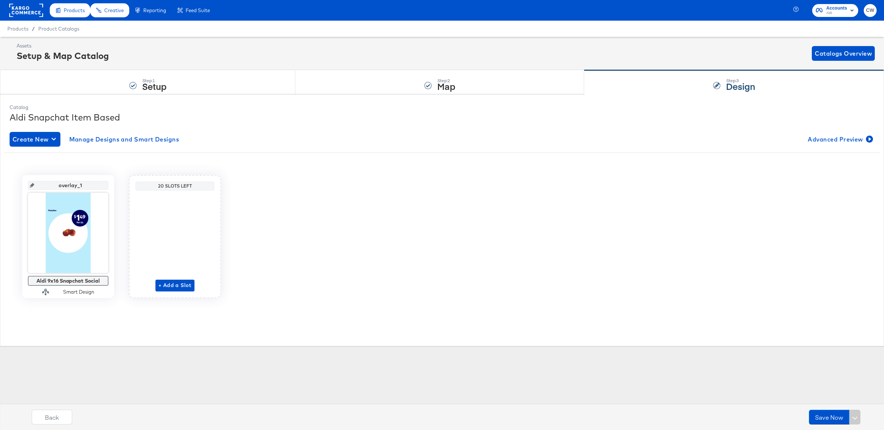
click at [28, 15] on rect at bounding box center [26, 10] width 34 height 13
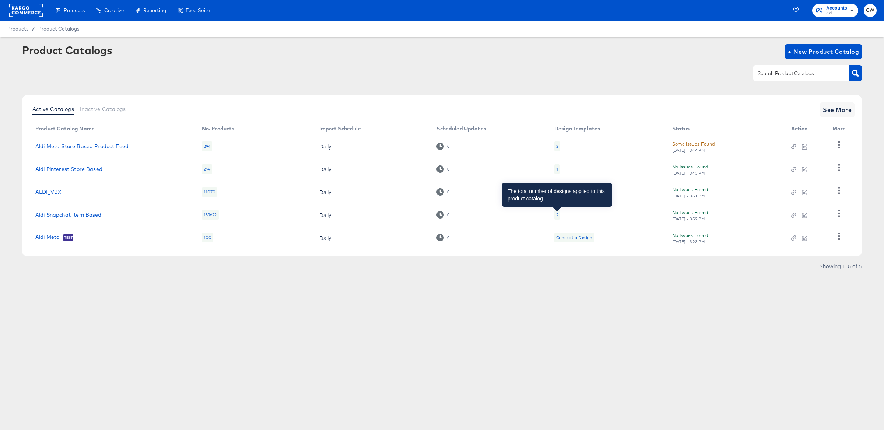
click at [557, 214] on div "2" at bounding box center [557, 215] width 2 height 6
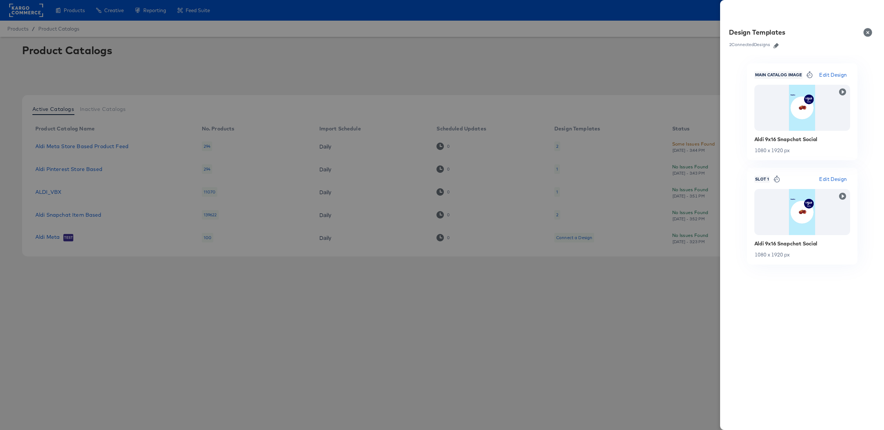
click at [863, 34] on button "Close" at bounding box center [869, 32] width 21 height 21
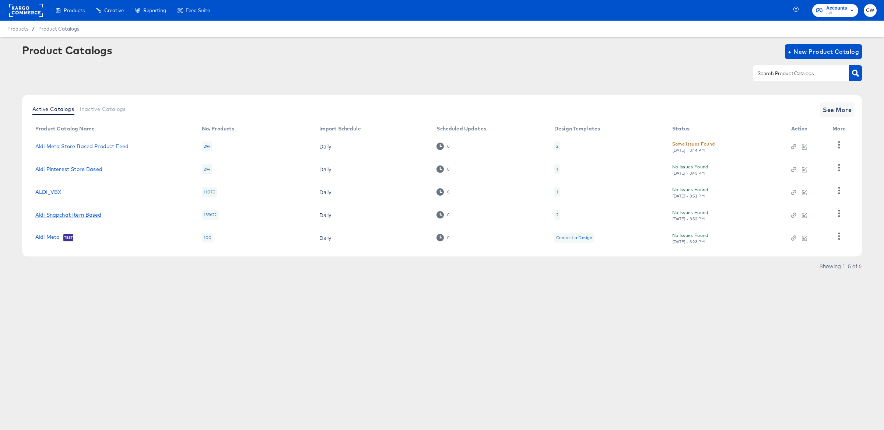
click at [91, 216] on link "Aldi Snapchat Item Based" at bounding box center [68, 215] width 66 height 6
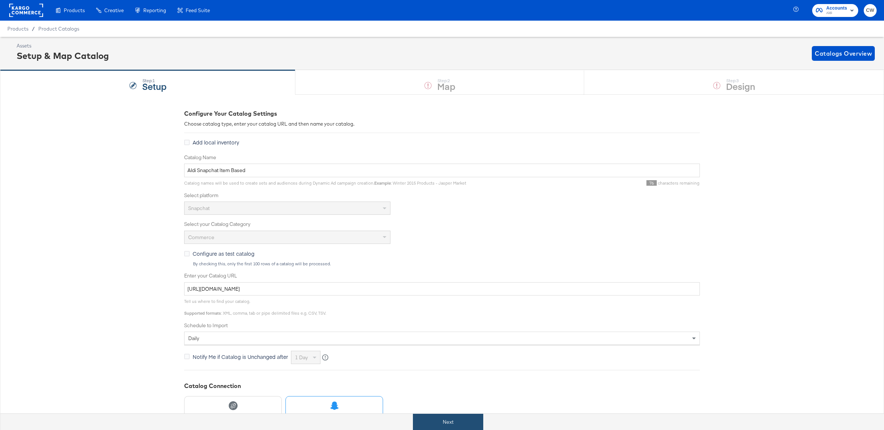
click at [469, 420] on button "Next" at bounding box center [448, 421] width 70 height 17
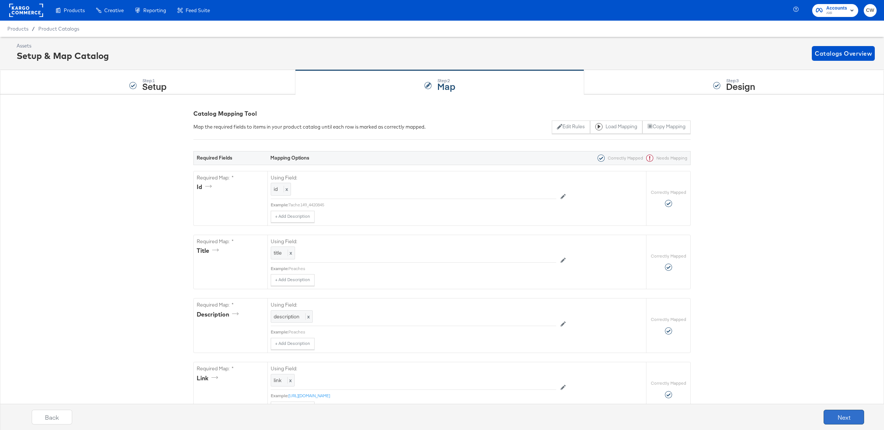
click at [842, 419] on button "Next" at bounding box center [843, 416] width 40 height 15
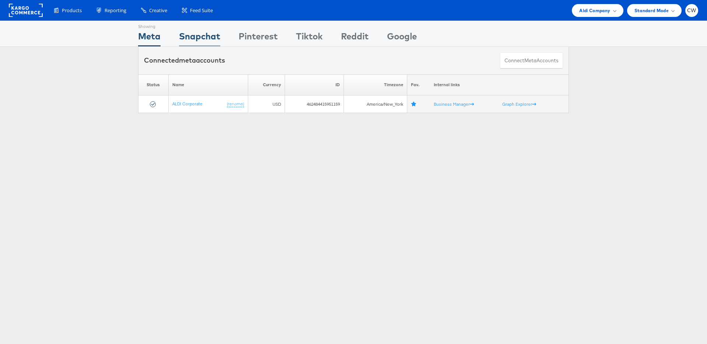
click at [208, 43] on div "Snapchat" at bounding box center [199, 38] width 41 height 17
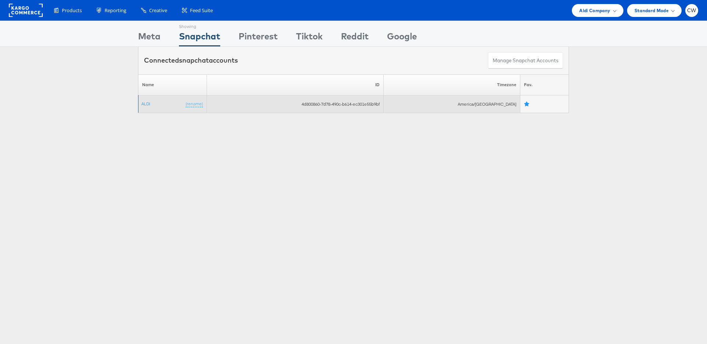
click at [151, 102] on td "ALDI (rename)" at bounding box center [172, 104] width 68 height 18
click at [146, 105] on link "ALDI" at bounding box center [145, 104] width 9 height 6
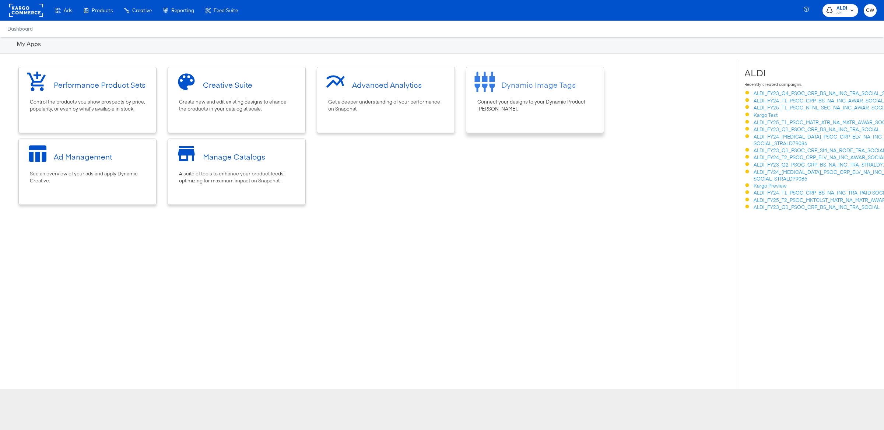
click at [521, 110] on div "Connect your designs to your Dynamic Product [PERSON_NAME]." at bounding box center [534, 105] width 115 height 14
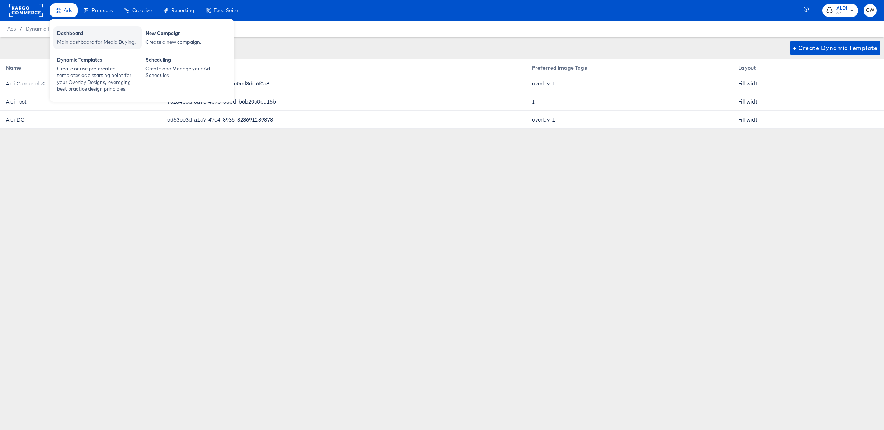
click at [95, 41] on div "Main dashboard for Media Buying." at bounding box center [97, 42] width 81 height 7
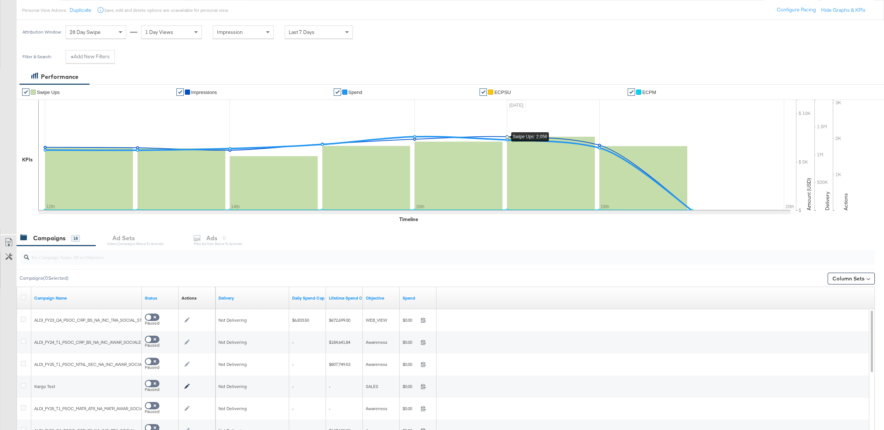
scroll to position [163, 0]
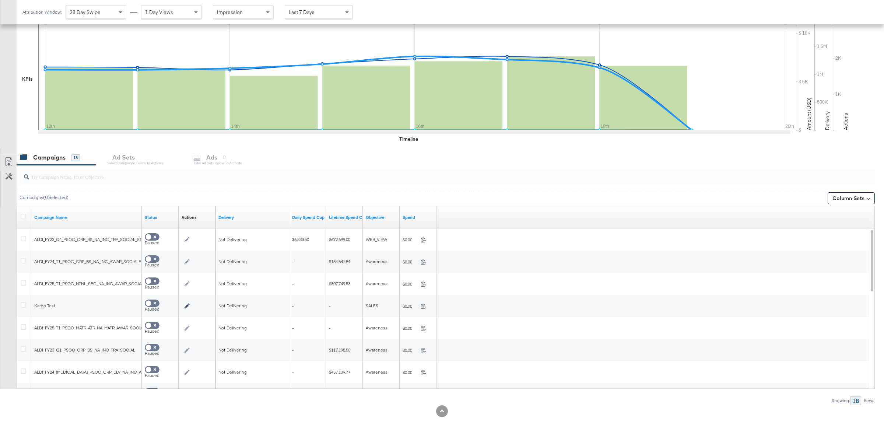
click at [147, 178] on input "search" at bounding box center [411, 174] width 765 height 14
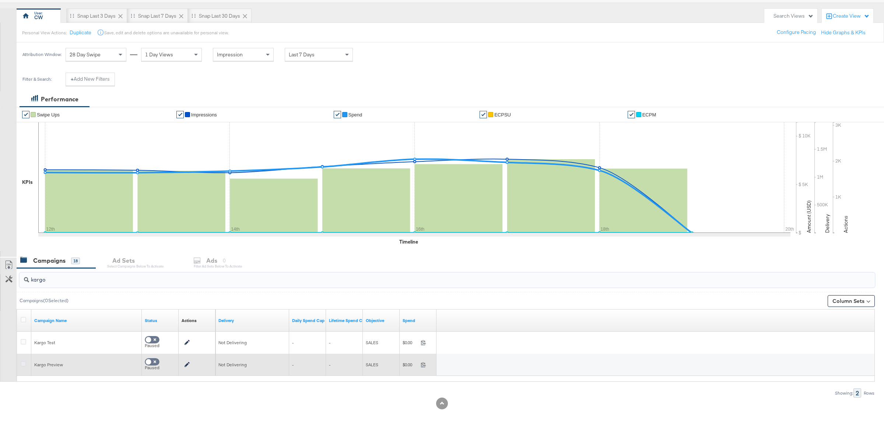
type input "kargo"
click at [23, 364] on icon at bounding box center [24, 364] width 6 height 6
click at [0, 0] on input "checkbox" at bounding box center [0, 0] width 0 height 0
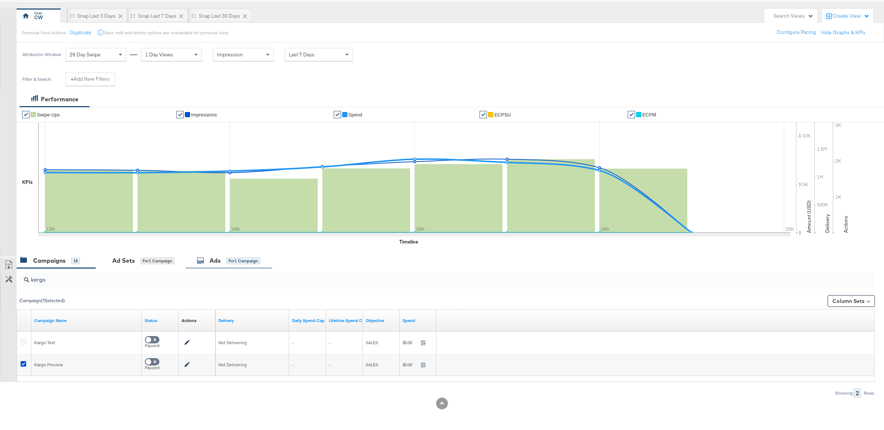
click at [233, 256] on div "Ads for 1 Campaign" at bounding box center [229, 260] width 64 height 8
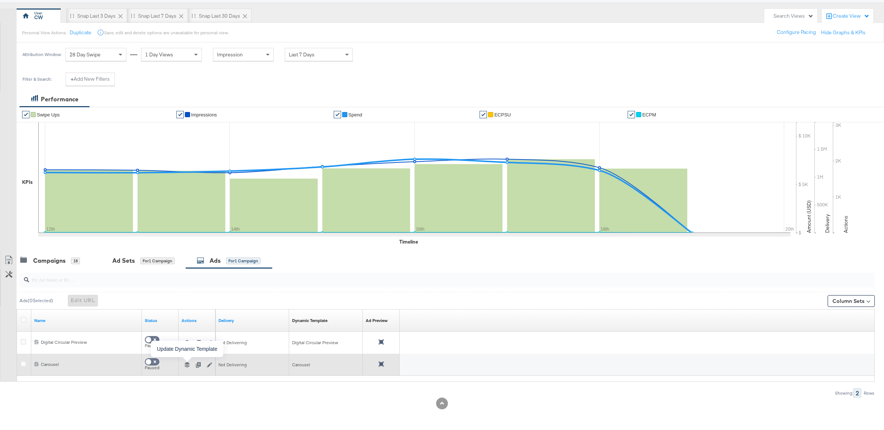
click at [190, 365] on button "button" at bounding box center [187, 364] width 11 height 5
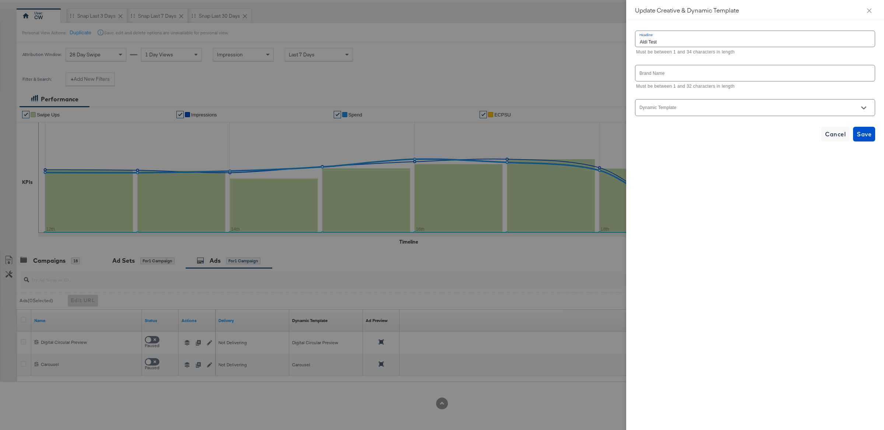
click at [746, 111] on input "Dynamic Template" at bounding box center [749, 110] width 222 height 8
click at [721, 124] on li "Aldi Carousel v2" at bounding box center [754, 127] width 239 height 12
type input "Aldi Carousel v2"
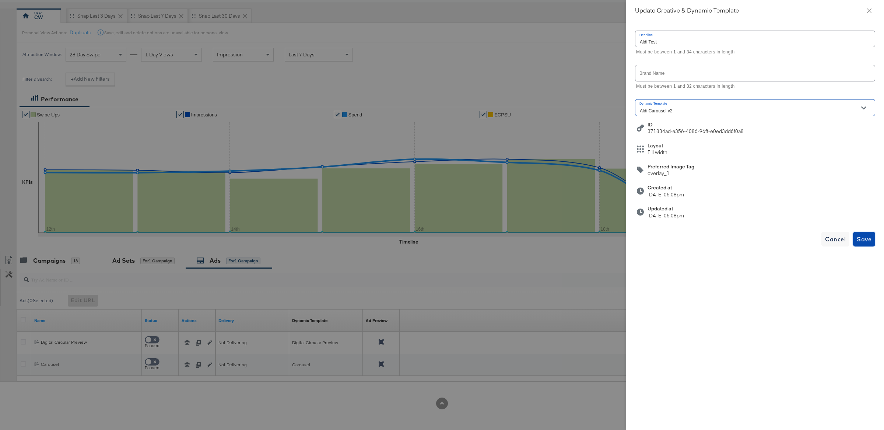
click at [864, 239] on span "Save" at bounding box center [863, 239] width 15 height 10
click at [840, 240] on span "Cancel" at bounding box center [835, 239] width 21 height 10
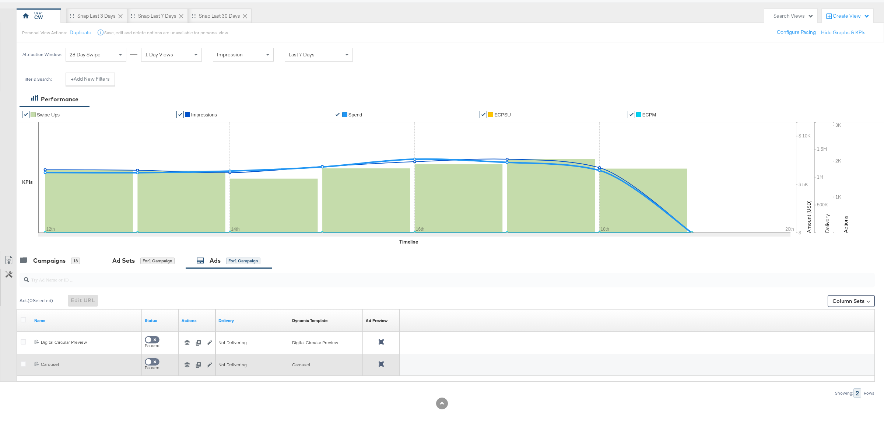
click at [378, 363] on icon at bounding box center [380, 363] width 5 height 5
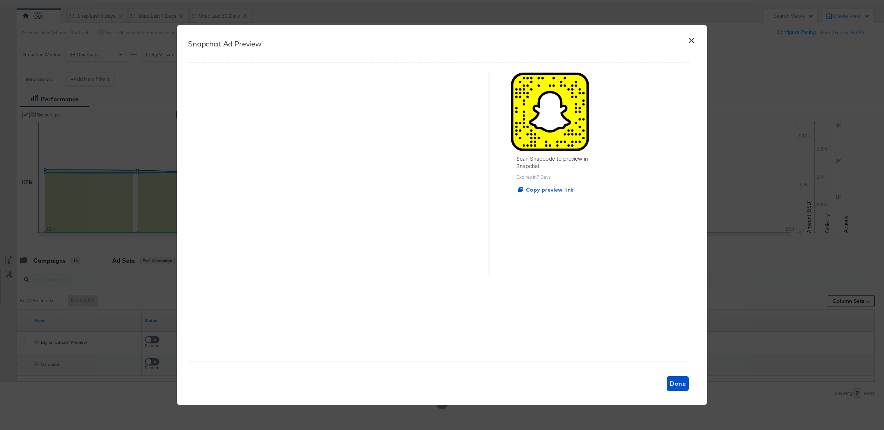
click at [694, 41] on button "×" at bounding box center [690, 38] width 13 height 13
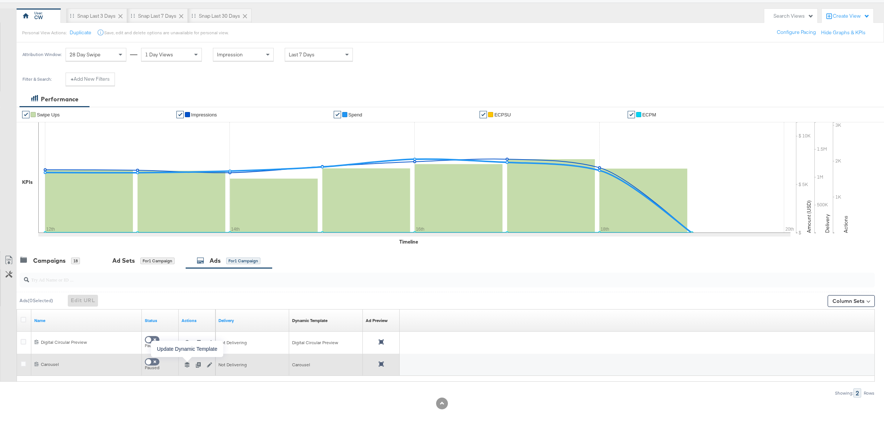
click at [186, 364] on icon "button" at bounding box center [186, 364] width 5 height 5
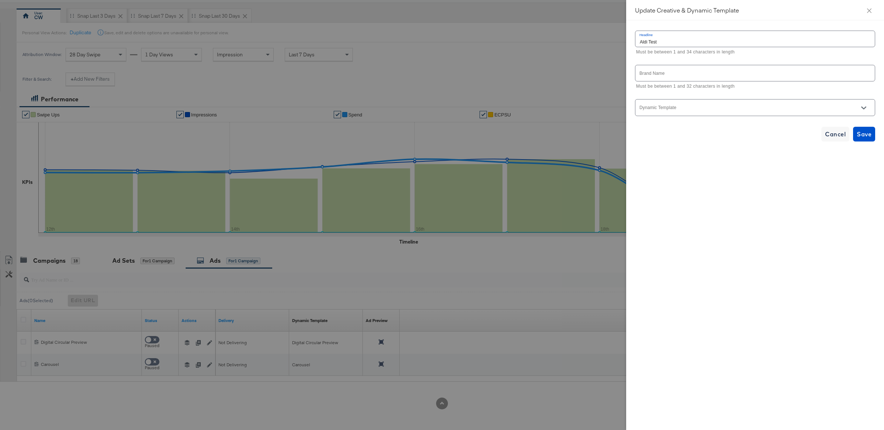
click at [707, 105] on div at bounding box center [755, 107] width 240 height 17
click at [863, 110] on icon "Open" at bounding box center [863, 107] width 5 height 5
click at [708, 156] on ul "Aldi Carousel v2 Aldi Test Aldi DC" at bounding box center [754, 138] width 239 height 41
click at [711, 150] on li "Aldi DC" at bounding box center [754, 150] width 239 height 12
type input "Aldi DC"
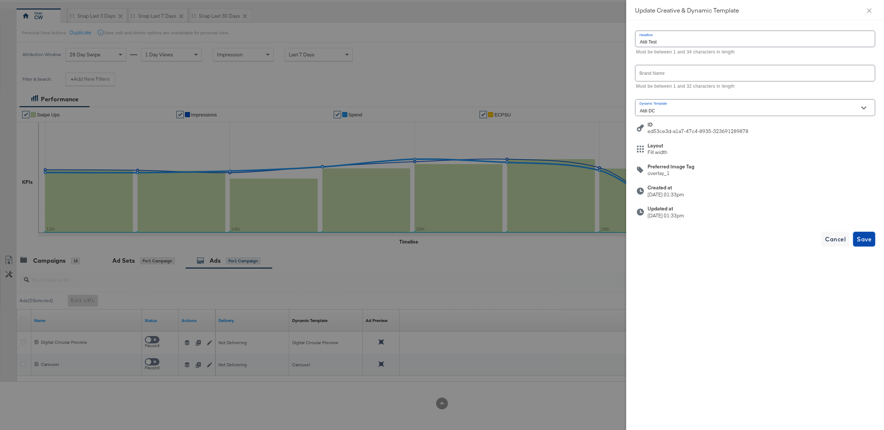
click at [856, 236] on button "Save" at bounding box center [864, 239] width 22 height 15
click at [873, 11] on button "Close" at bounding box center [869, 10] width 21 height 21
